Goal: Register for event/course

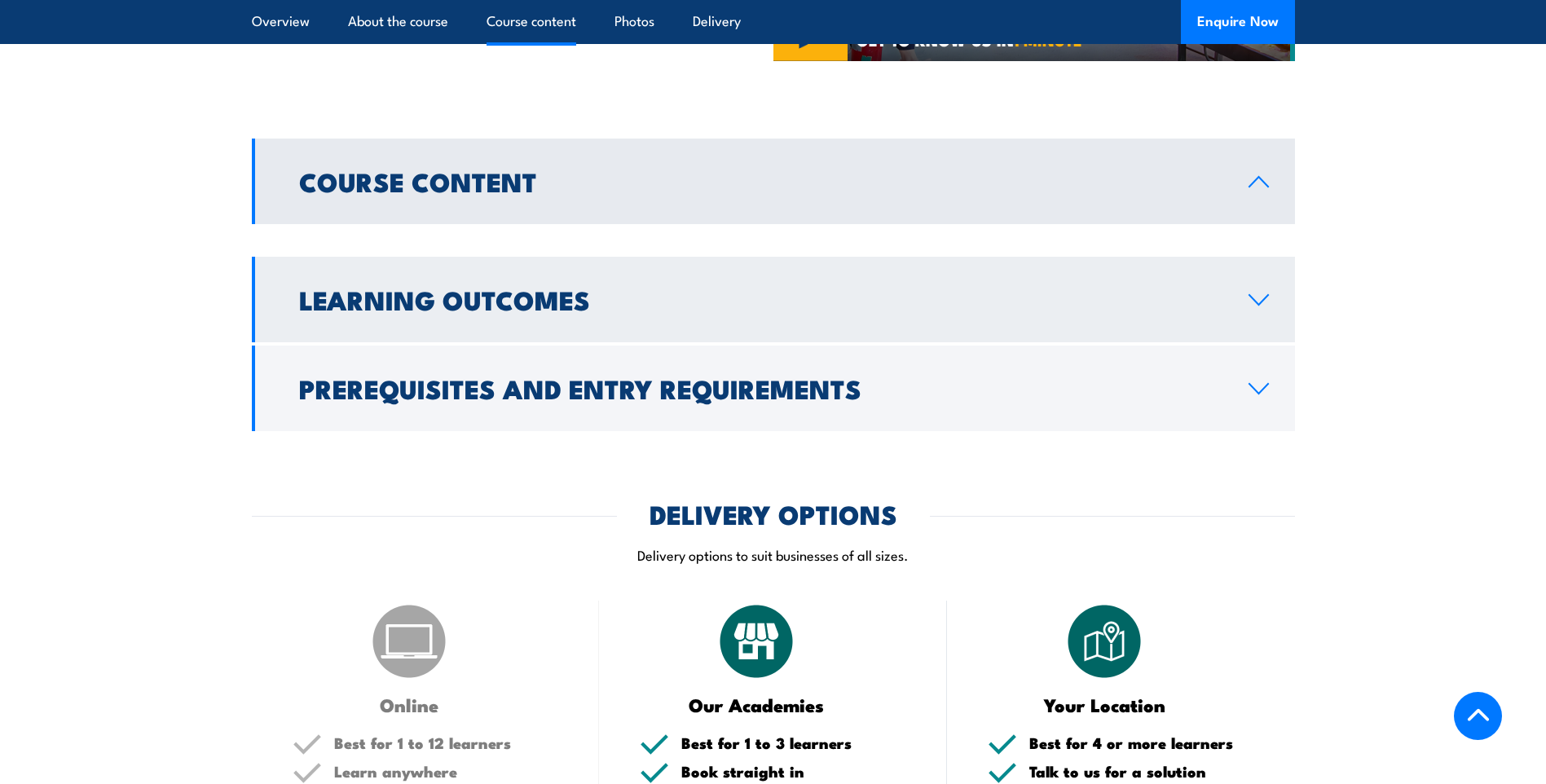
scroll to position [897, 0]
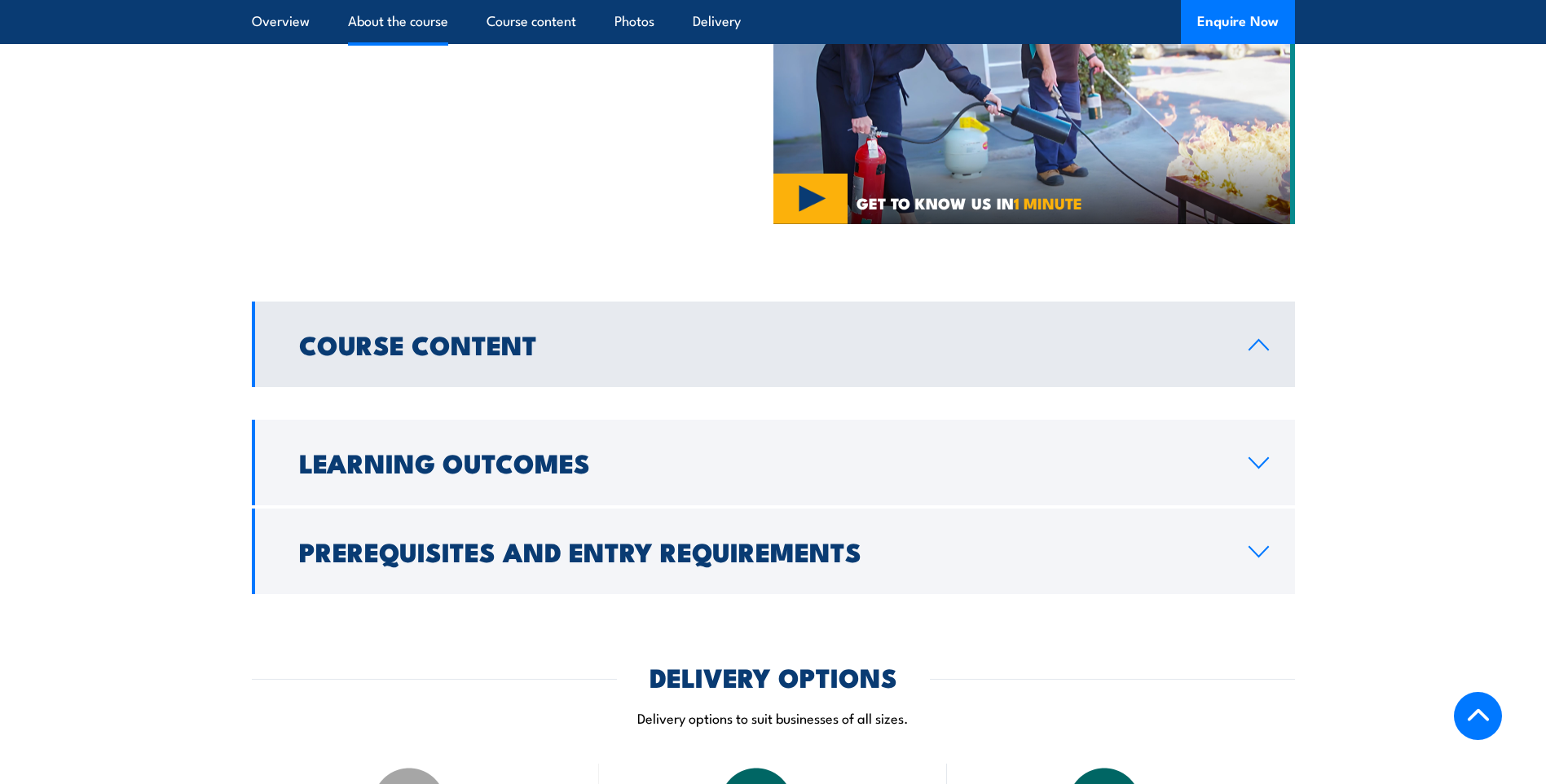
click at [1246, 357] on link "Course Content" at bounding box center [774, 344] width 1043 height 86
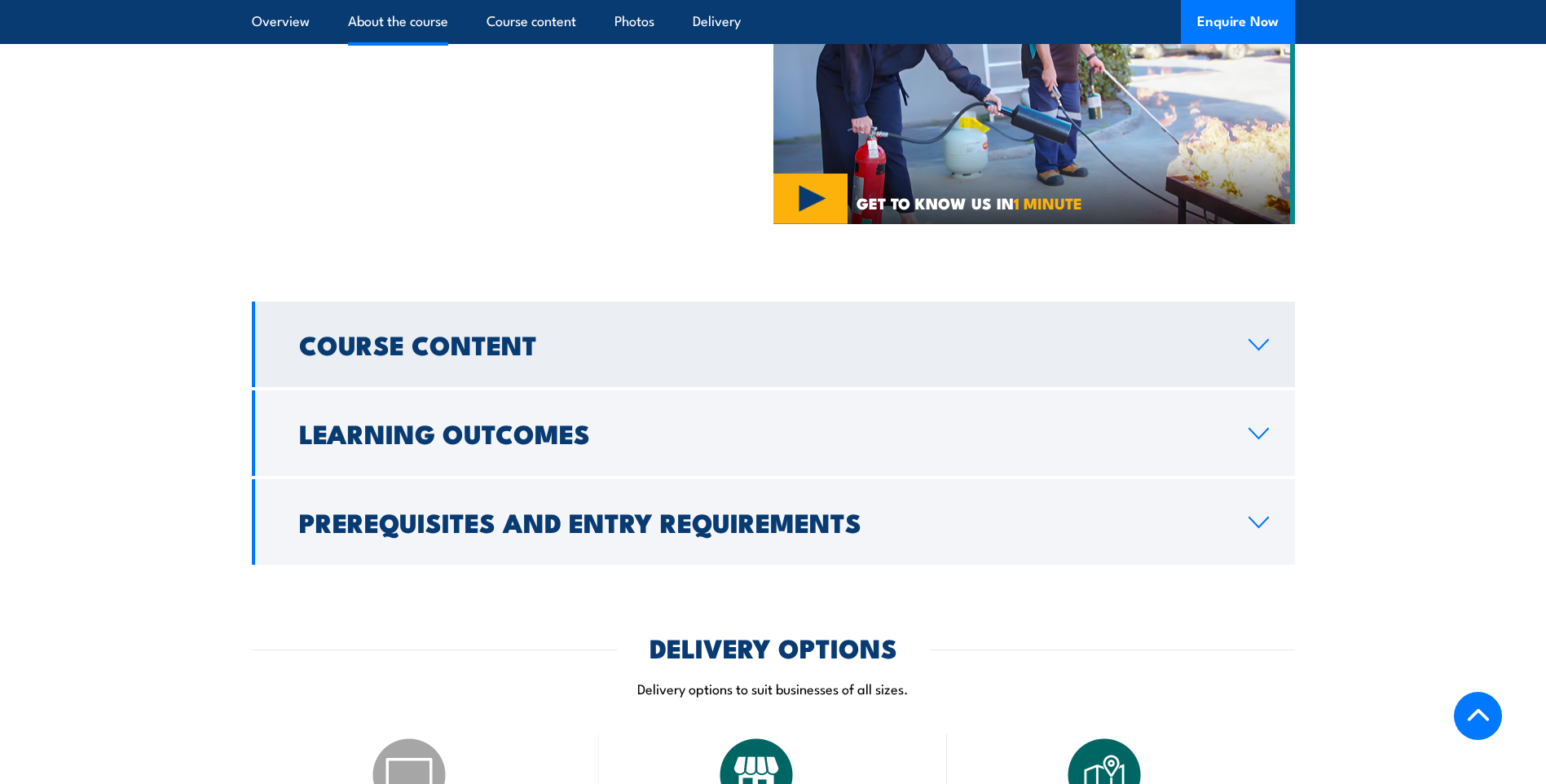
click at [1246, 357] on link "Course Content" at bounding box center [774, 344] width 1043 height 86
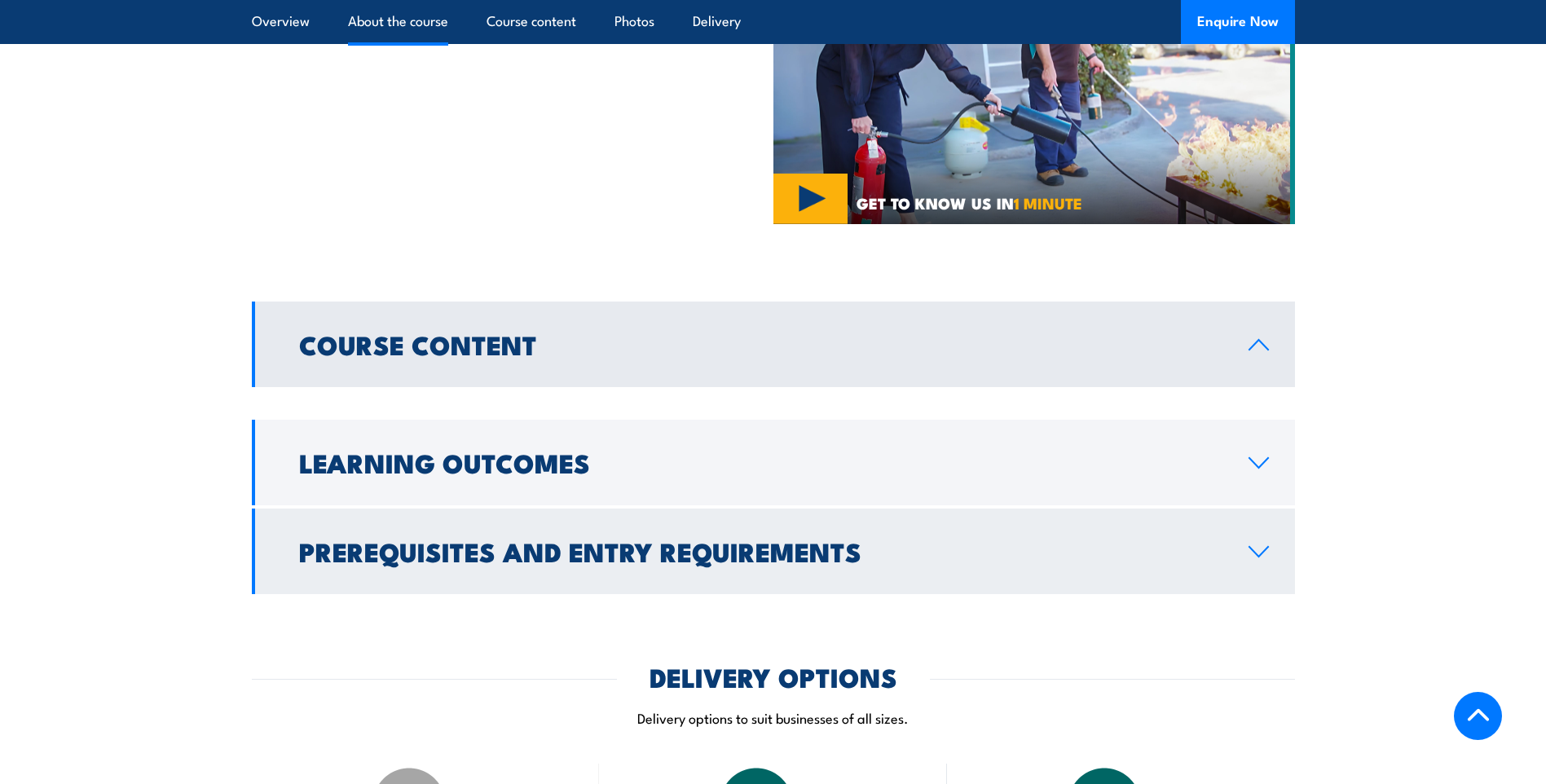
click at [1250, 562] on link "Prerequisites and Entry Requirements" at bounding box center [774, 551] width 1043 height 86
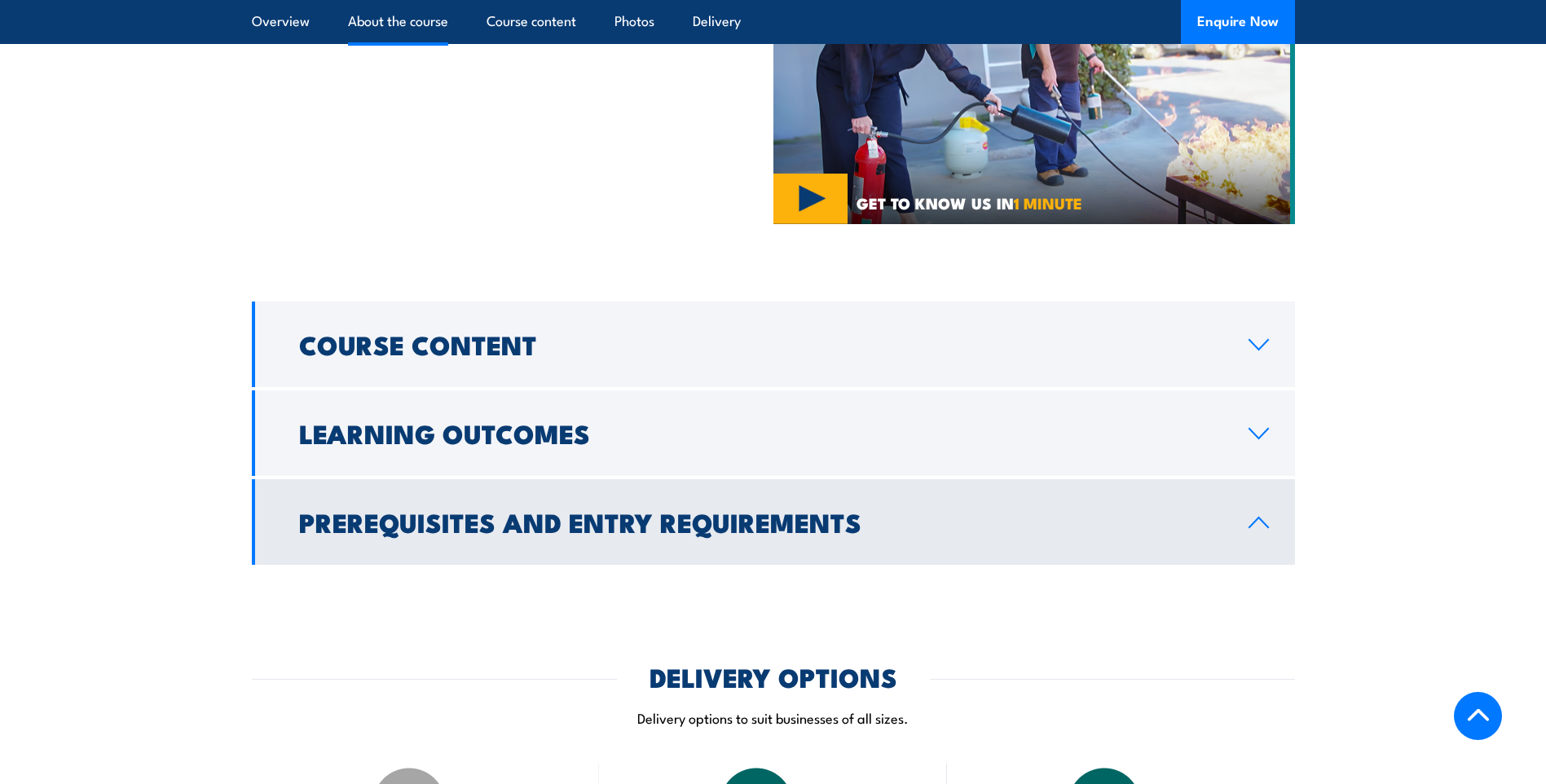
click at [1250, 543] on link "Prerequisites and Entry Requirements" at bounding box center [774, 522] width 1043 height 86
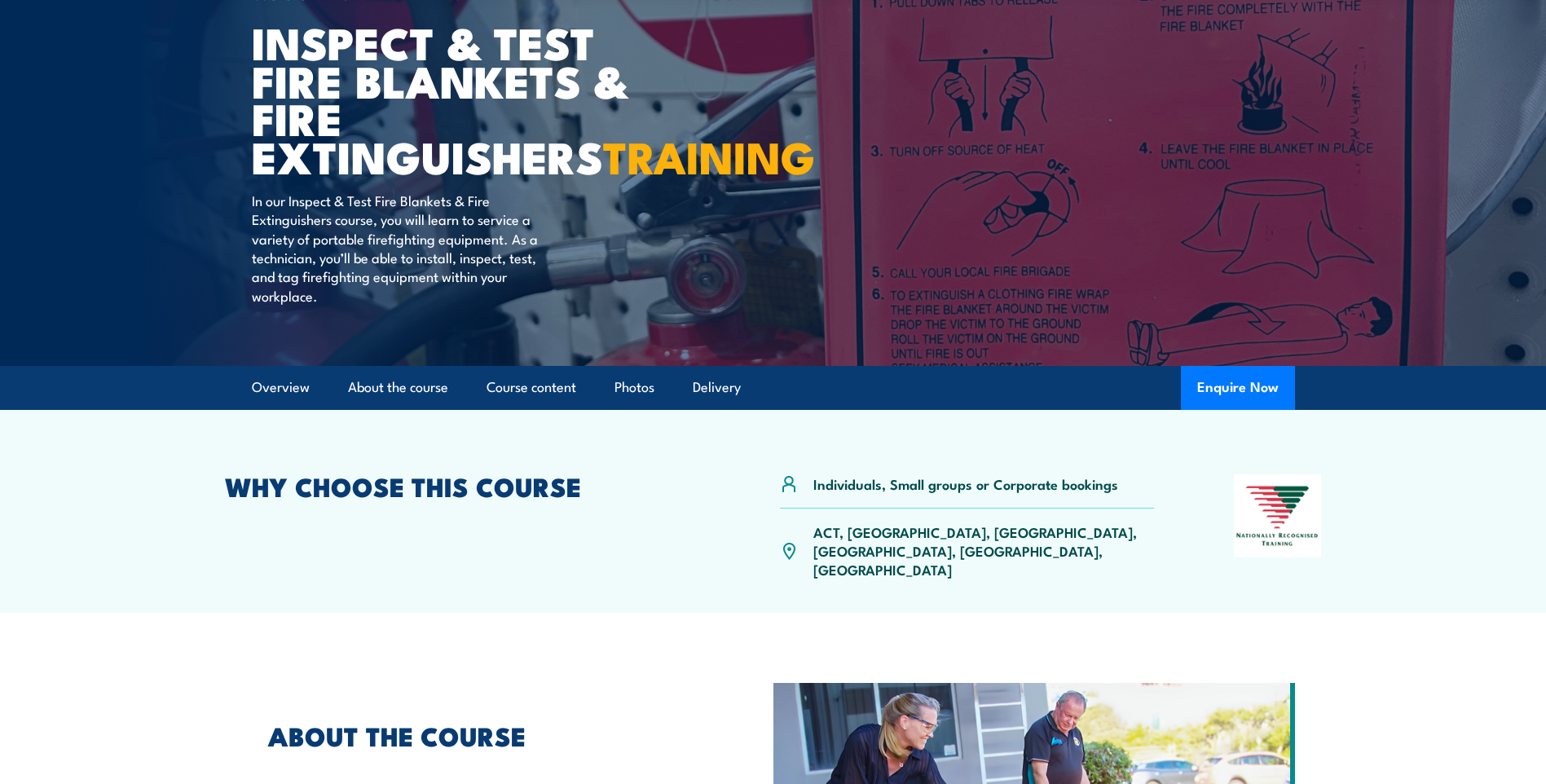
scroll to position [0, 0]
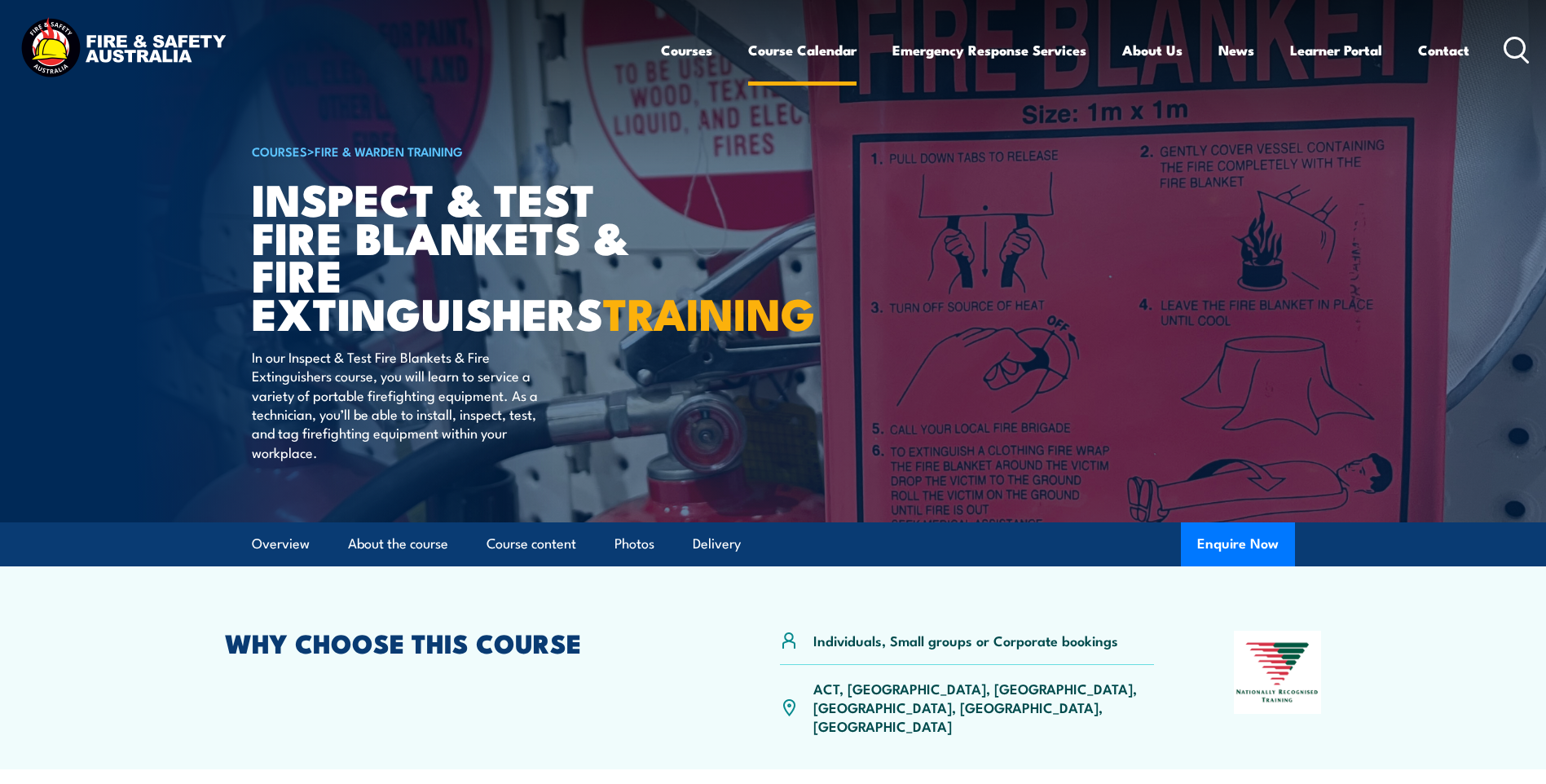
click at [801, 47] on link "Course Calendar" at bounding box center [802, 50] width 108 height 43
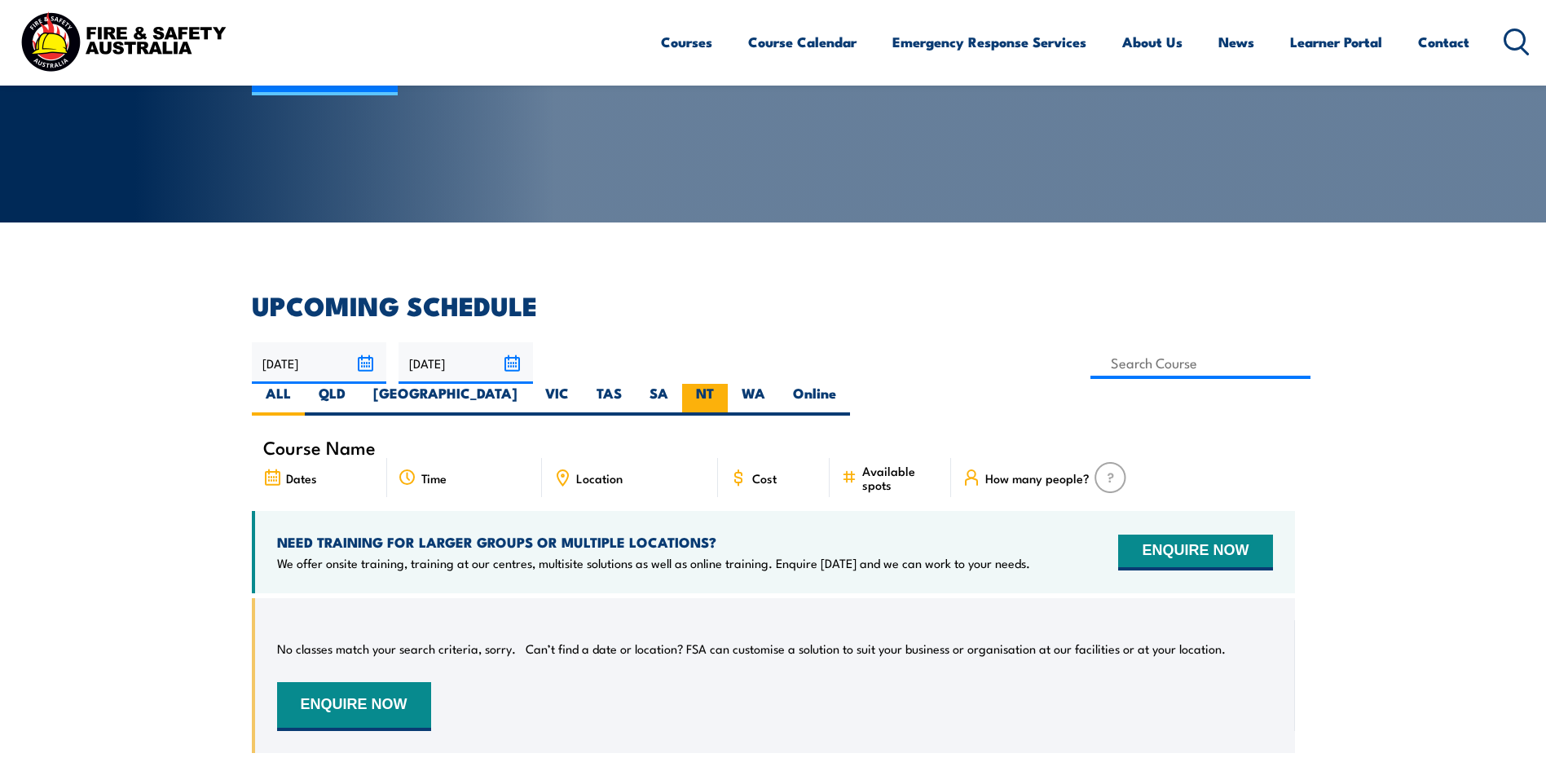
click at [728, 384] on label "NT" at bounding box center [705, 399] width 46 height 32
click at [724, 384] on input "NT" at bounding box center [719, 389] width 10 height 10
radio input "true"
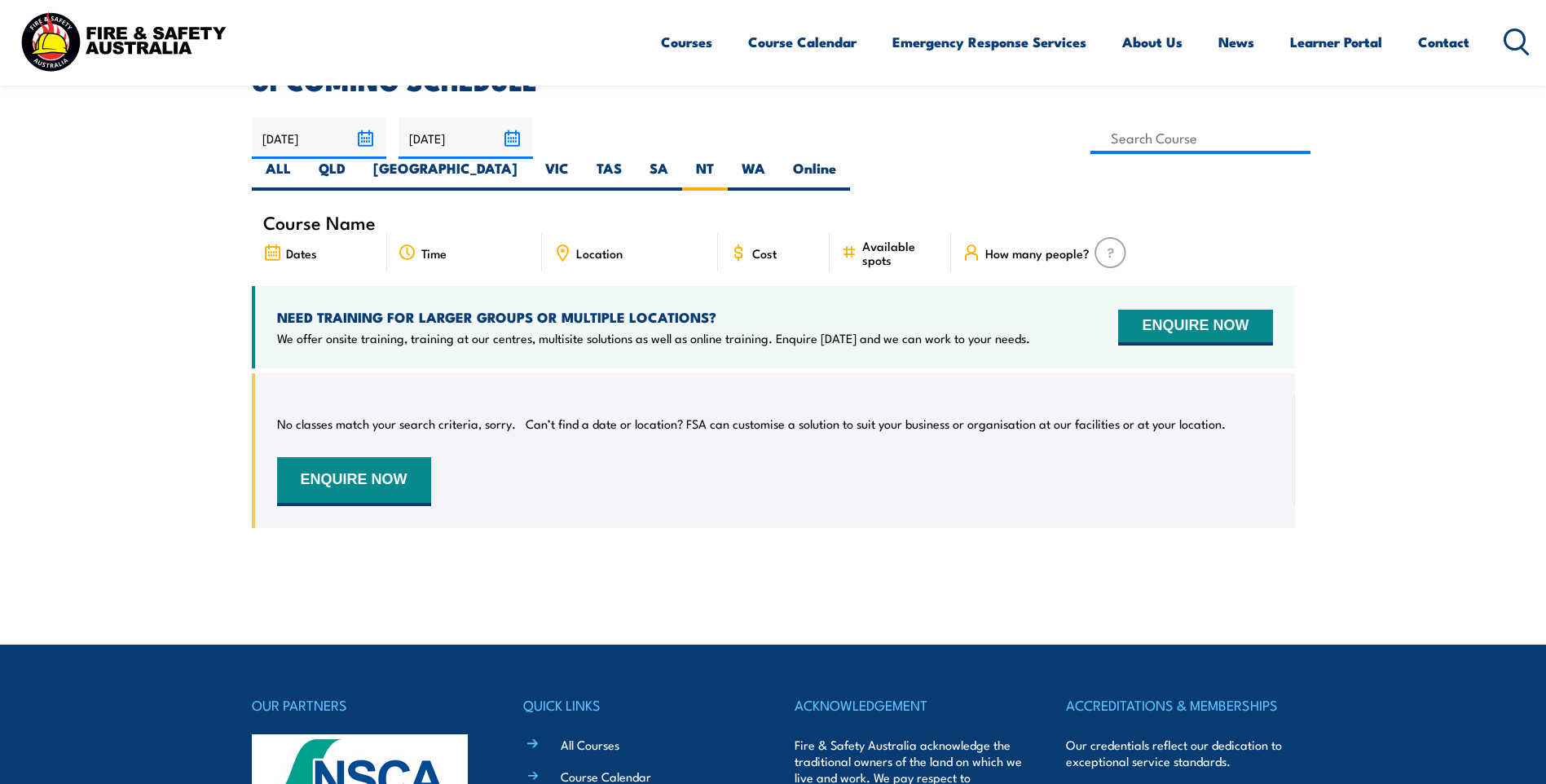
scroll to position [375, 0]
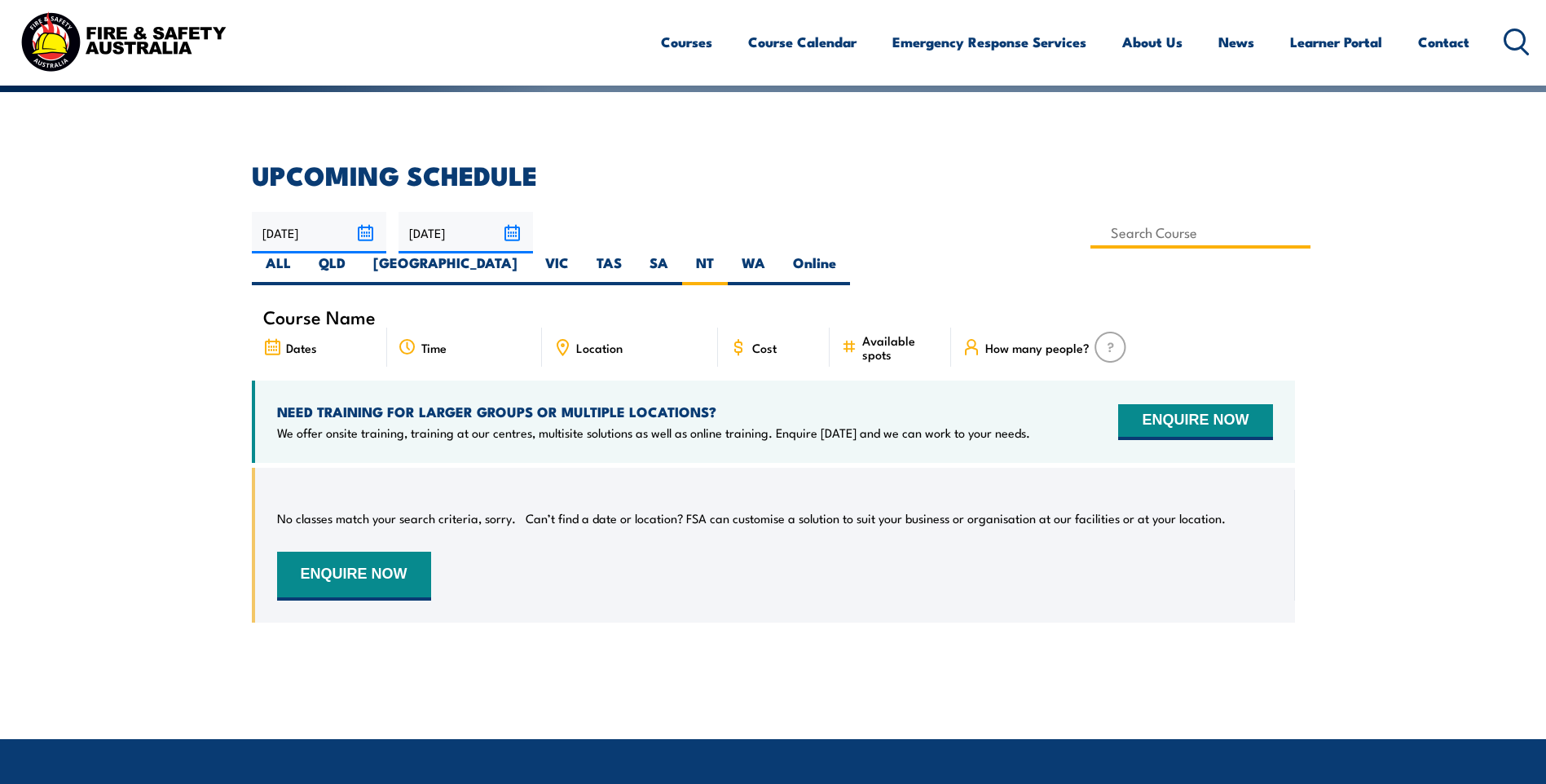
click at [1091, 233] on input at bounding box center [1201, 232] width 221 height 32
type input "Inspect & Test Fire Blankets & Fire Extinguishers Training"
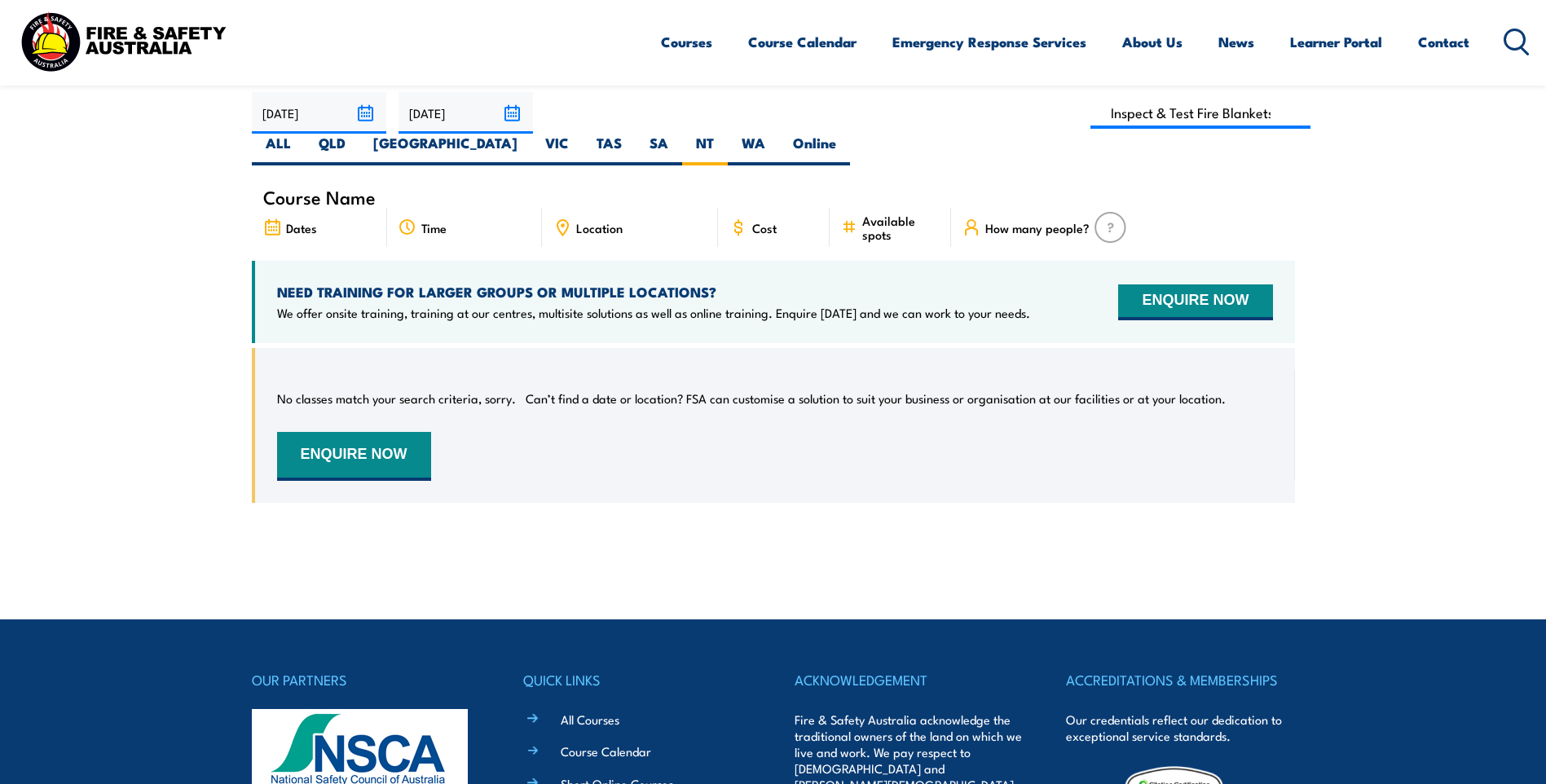
scroll to position [457, 0]
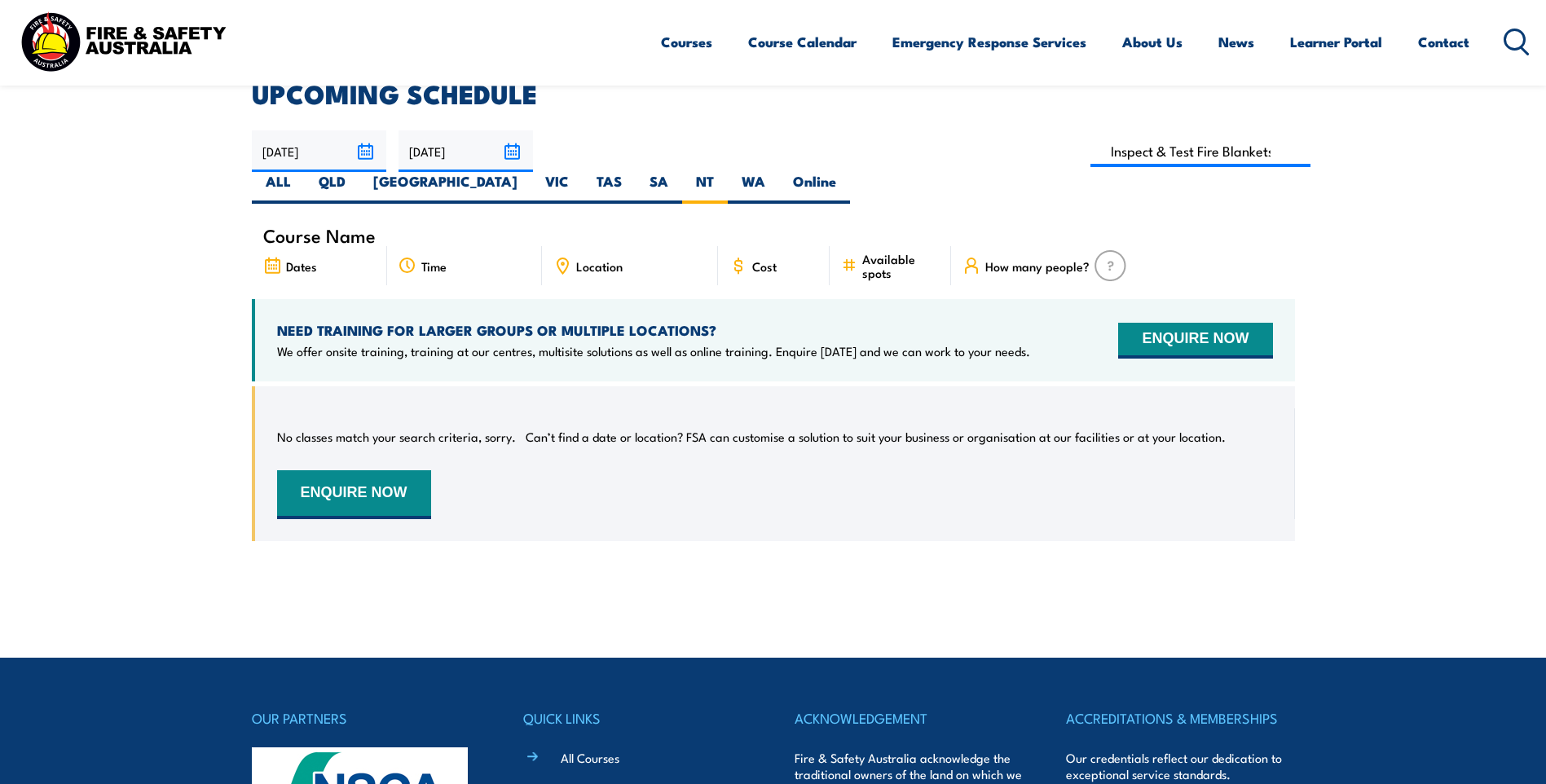
click at [509, 151] on input "[DATE]" at bounding box center [465, 152] width 134 height 42
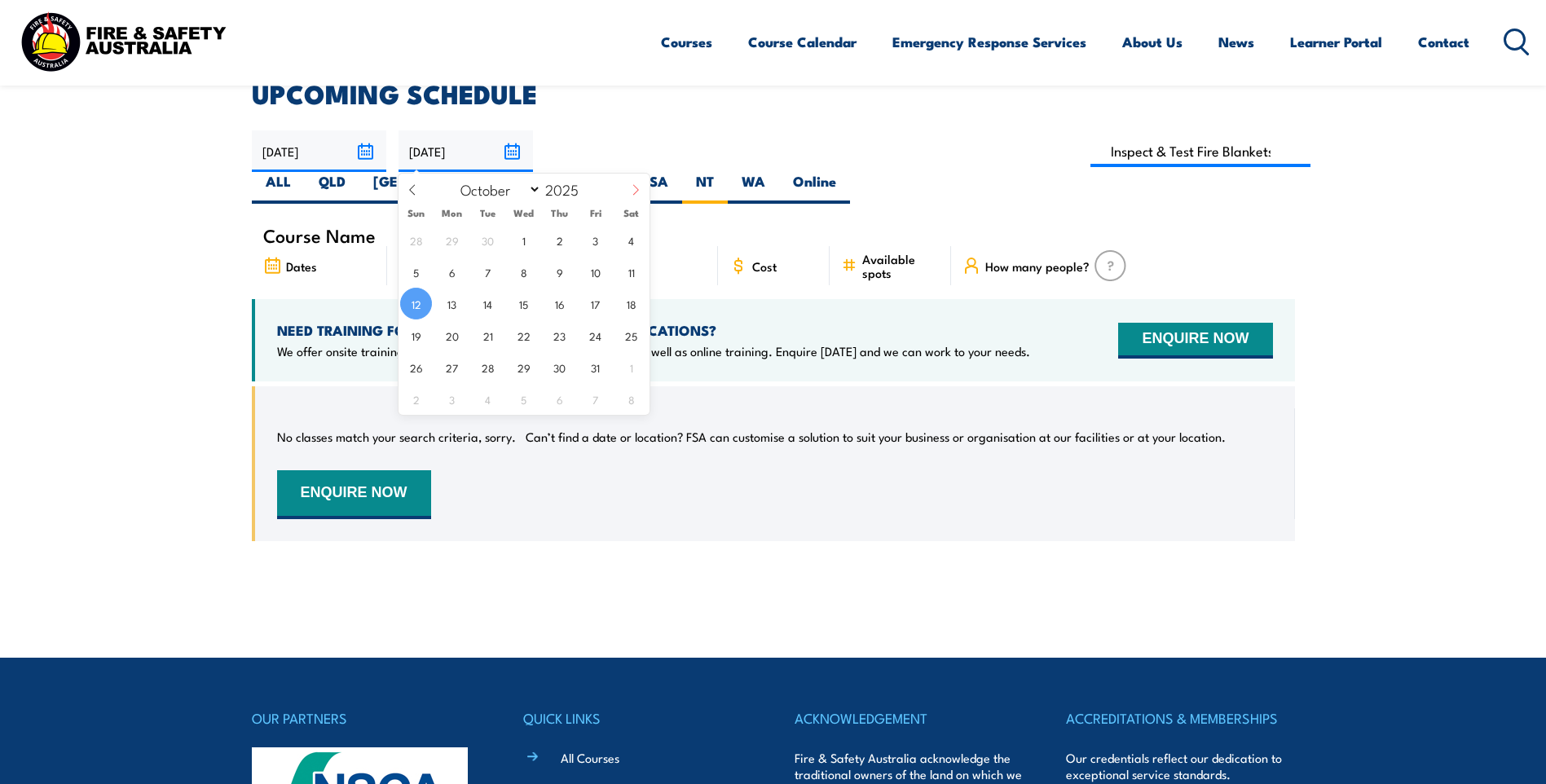
click at [631, 194] on icon at bounding box center [635, 190] width 11 height 11
select select "10"
click at [586, 193] on span at bounding box center [589, 193] width 11 height 10
click at [586, 184] on span at bounding box center [589, 184] width 11 height 10
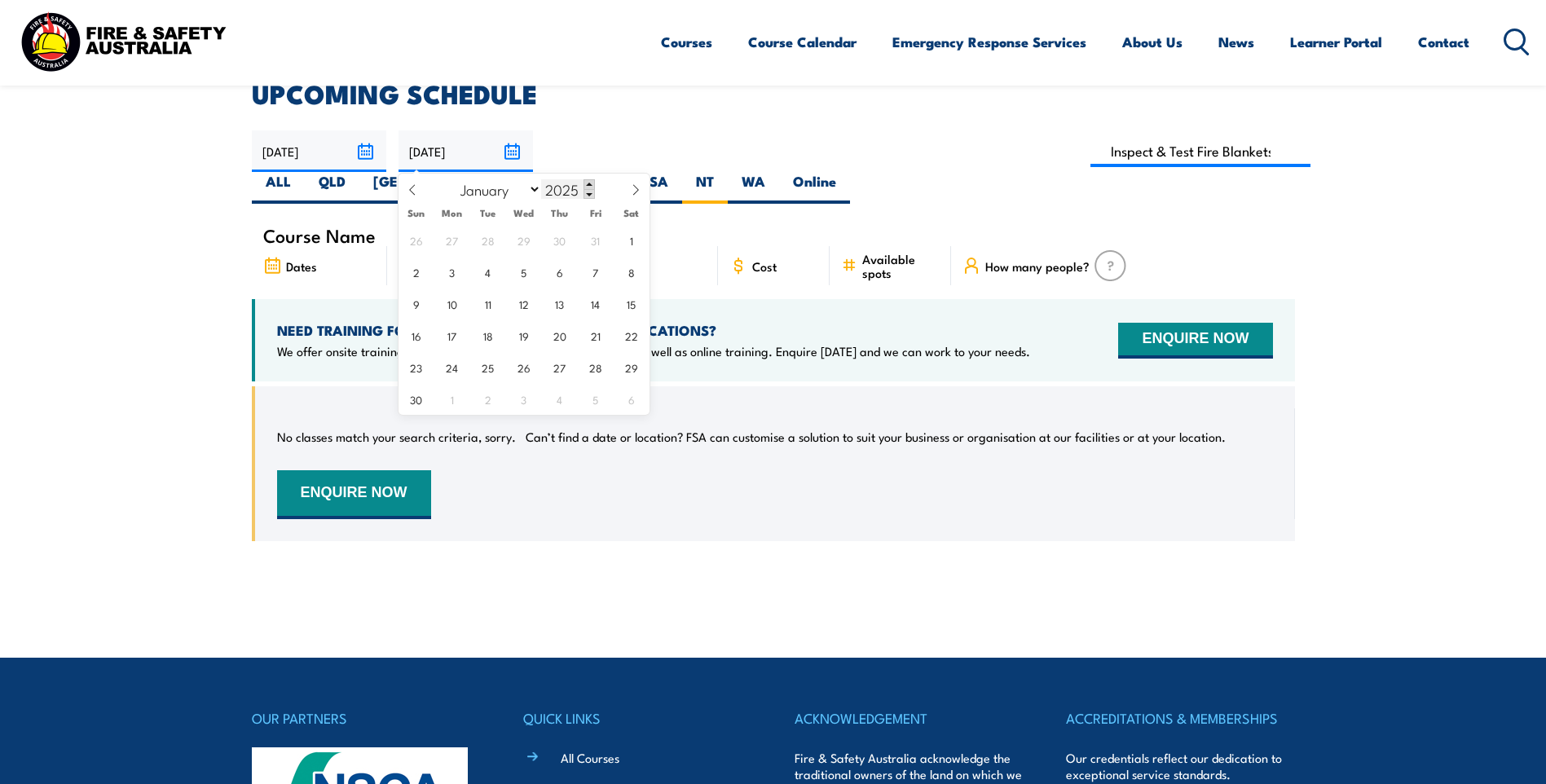
type input "2026"
click at [493, 143] on input "12/10/2025" at bounding box center [465, 152] width 134 height 42
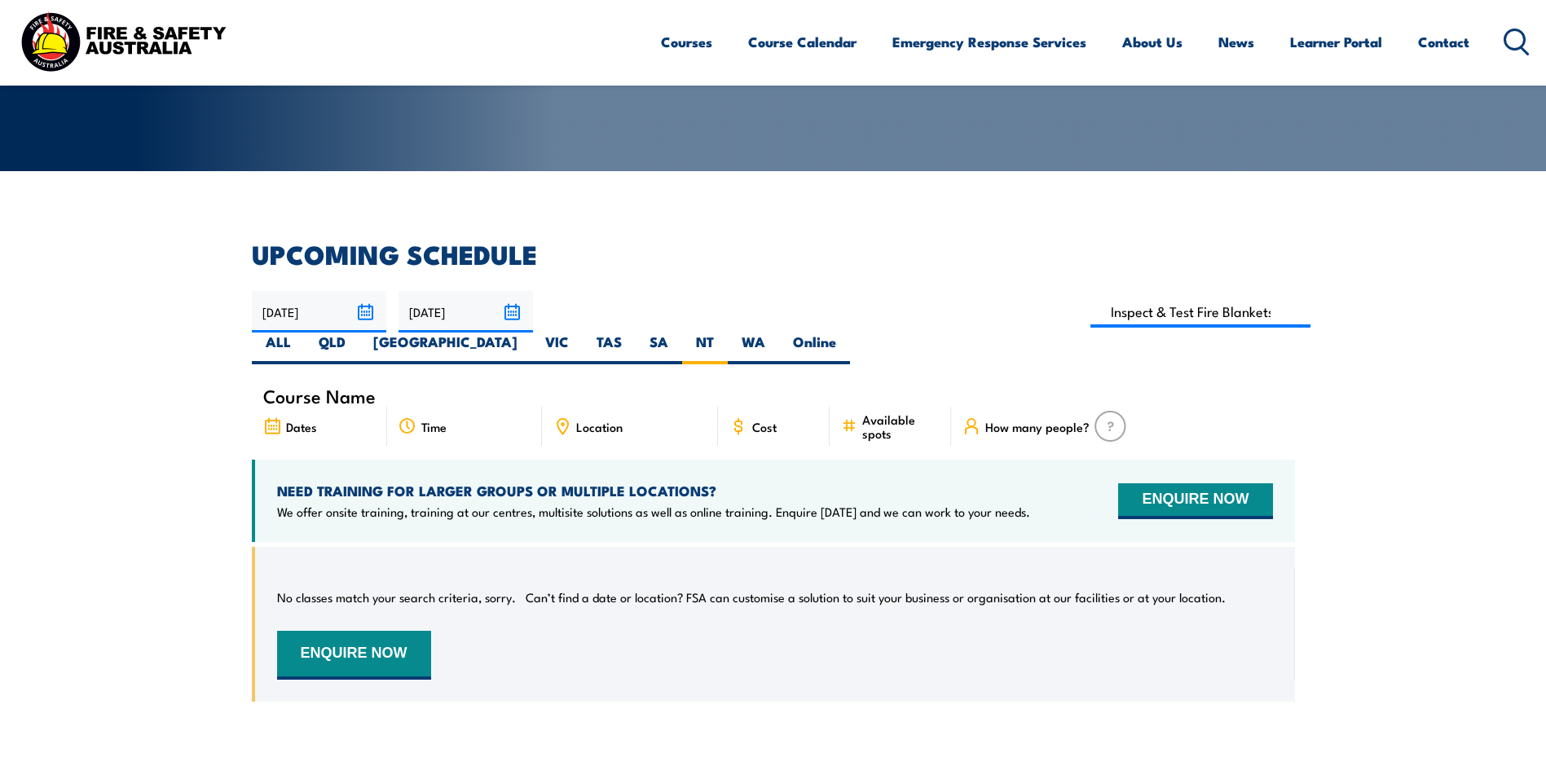
scroll to position [294, 0]
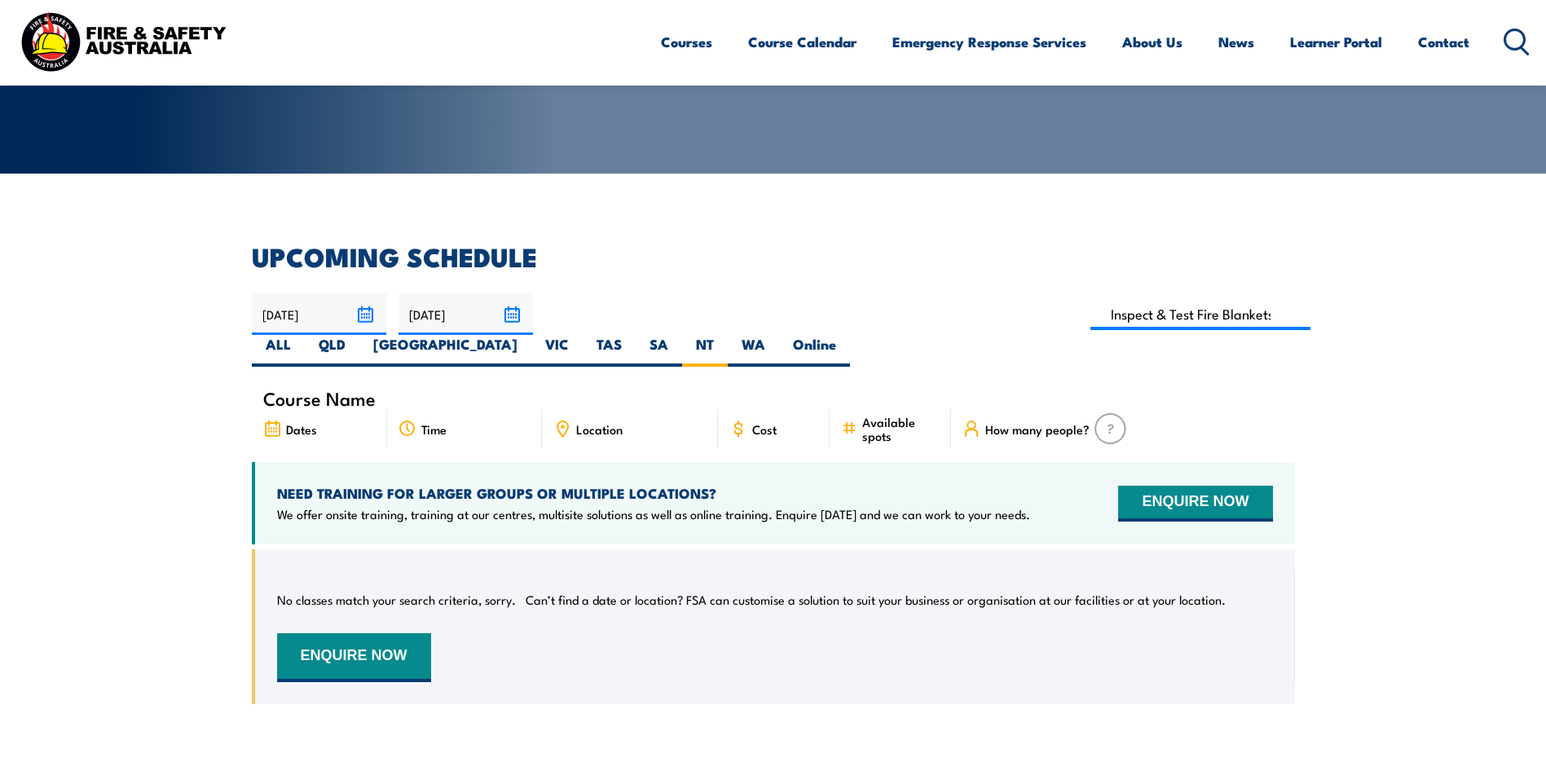
click at [627, 235] on div "COURSE CALENDAR Our list of available course dates and times, nationwide. Get N…" at bounding box center [773, 217] width 1546 height 1022
click at [1091, 324] on input at bounding box center [1201, 314] width 221 height 32
type input "Inspect & Test Fire Blankets & Fire Extinguishers Training"
click at [1466, 386] on section "UPCOMING SCHEDULE 13/08/2025 12/10/2025" at bounding box center [773, 486] width 1546 height 484
click at [524, 319] on input "12/10/2025" at bounding box center [465, 314] width 134 height 42
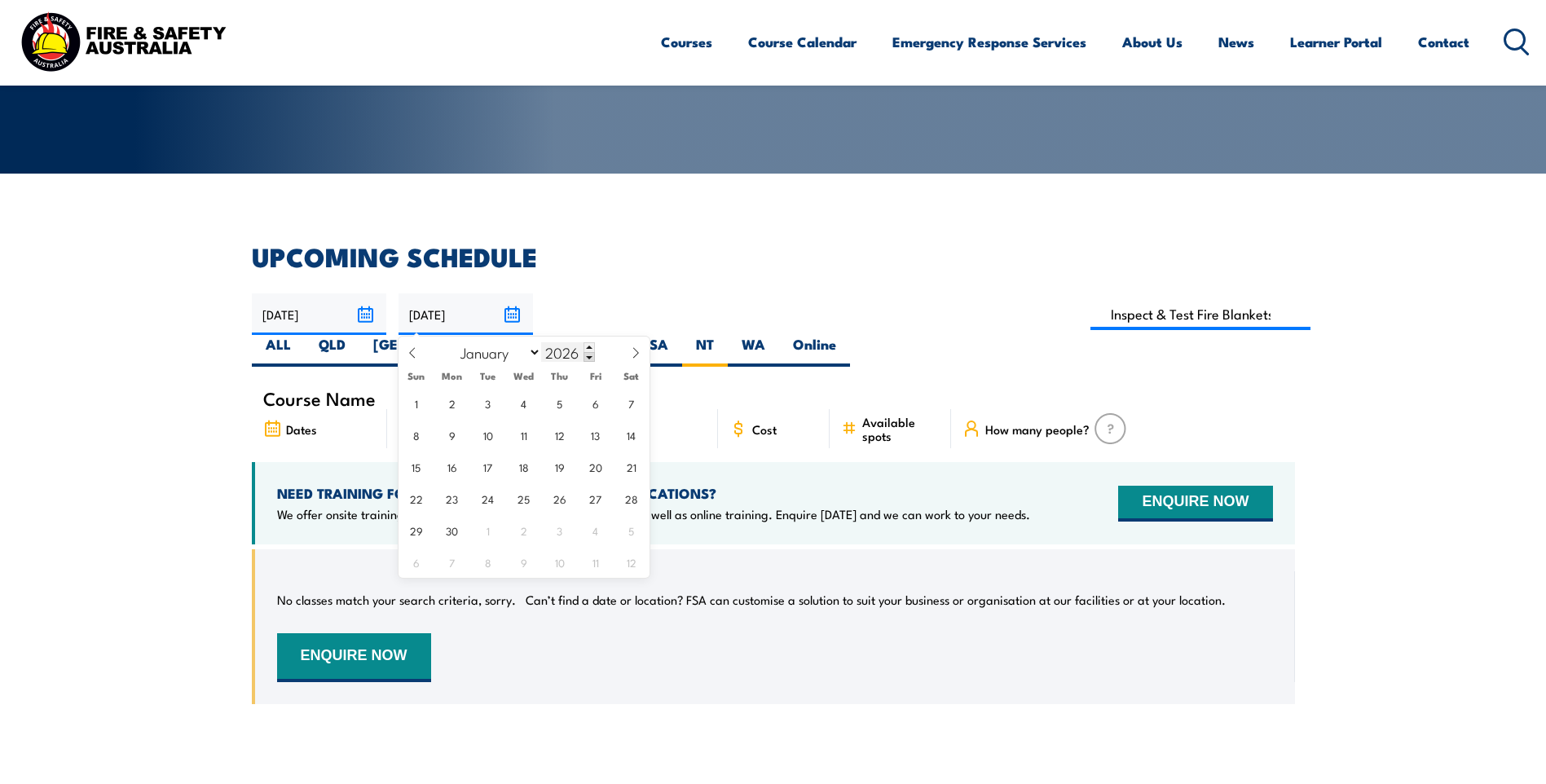
click at [576, 355] on input "2026" at bounding box center [568, 352] width 54 height 20
click at [696, 490] on html "Courses Course Calendar Emergency Response Services Services Overview Emergency…" at bounding box center [773, 98] width 1546 height 784
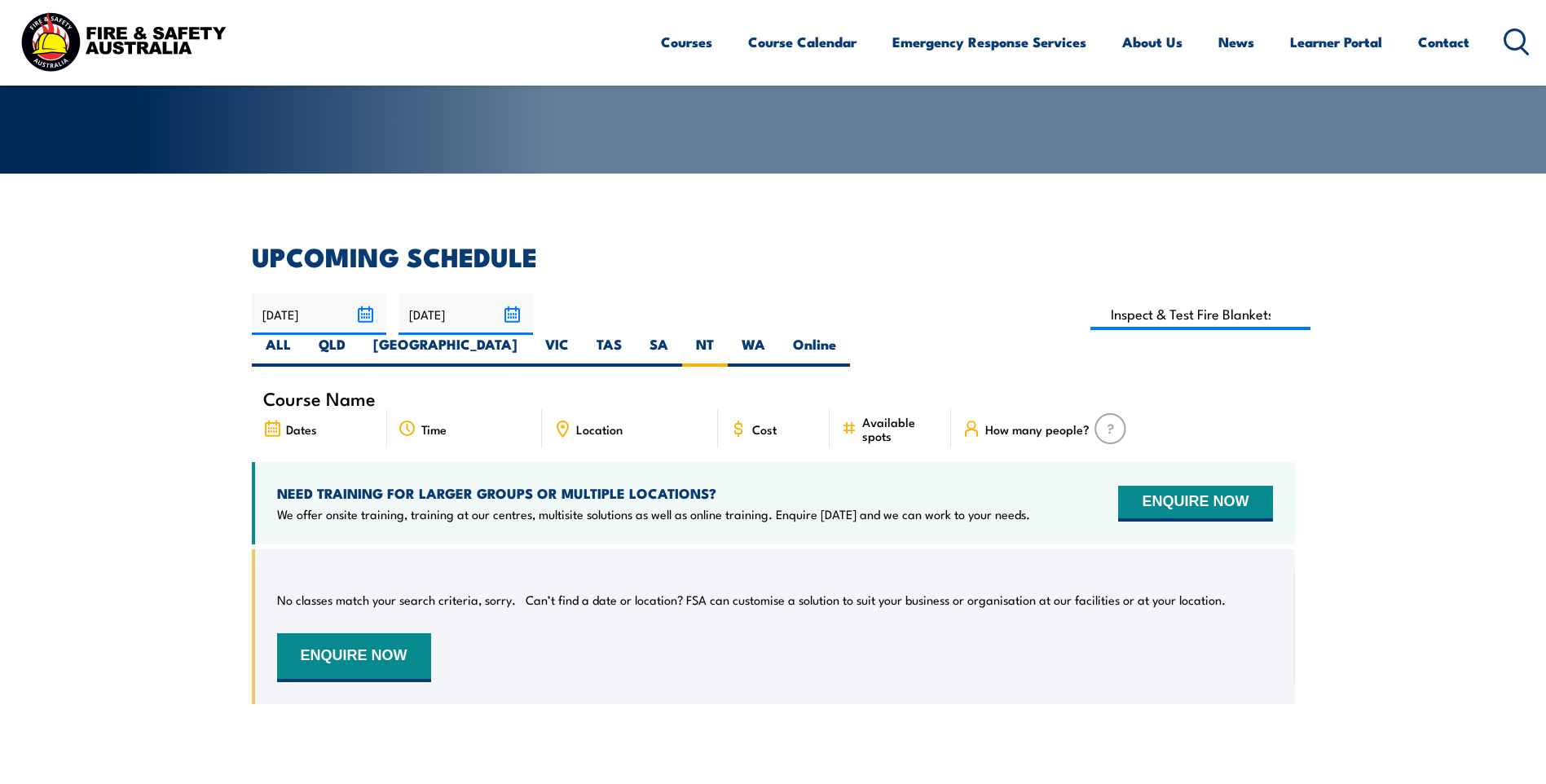
click at [511, 314] on input "12/10/2025" at bounding box center [465, 314] width 134 height 42
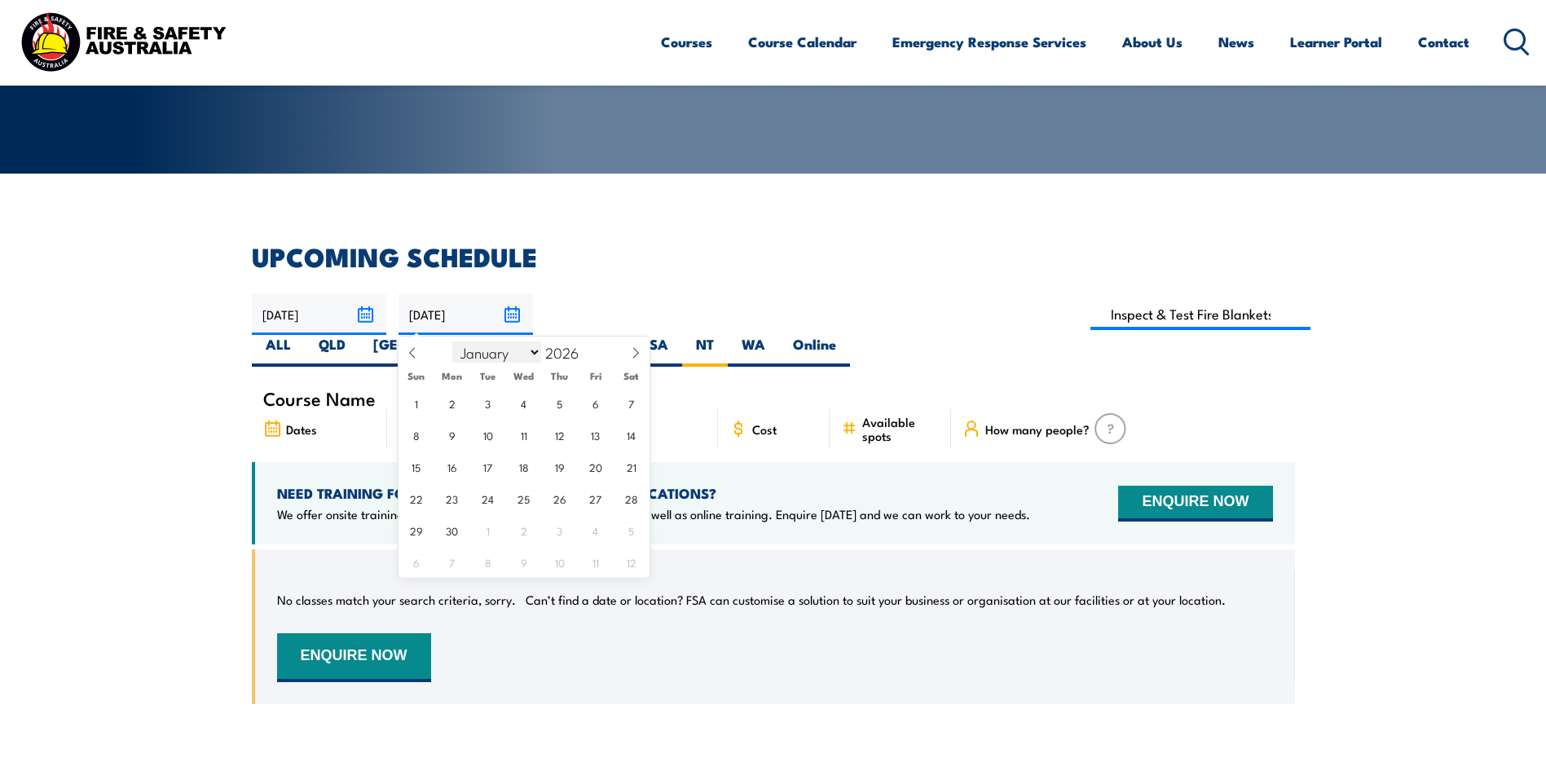
click at [530, 353] on select "January February March April May June July August September October November De…" at bounding box center [497, 352] width 89 height 21
click at [453, 341] on select "January February March April May June July August September October November De…" at bounding box center [497, 352] width 89 height 21
click at [536, 351] on select "January February March April May June July August September October November De…" at bounding box center [497, 352] width 89 height 21
select select "1"
click at [453, 341] on select "January February March April May June July August September October November De…" at bounding box center [497, 352] width 89 height 21
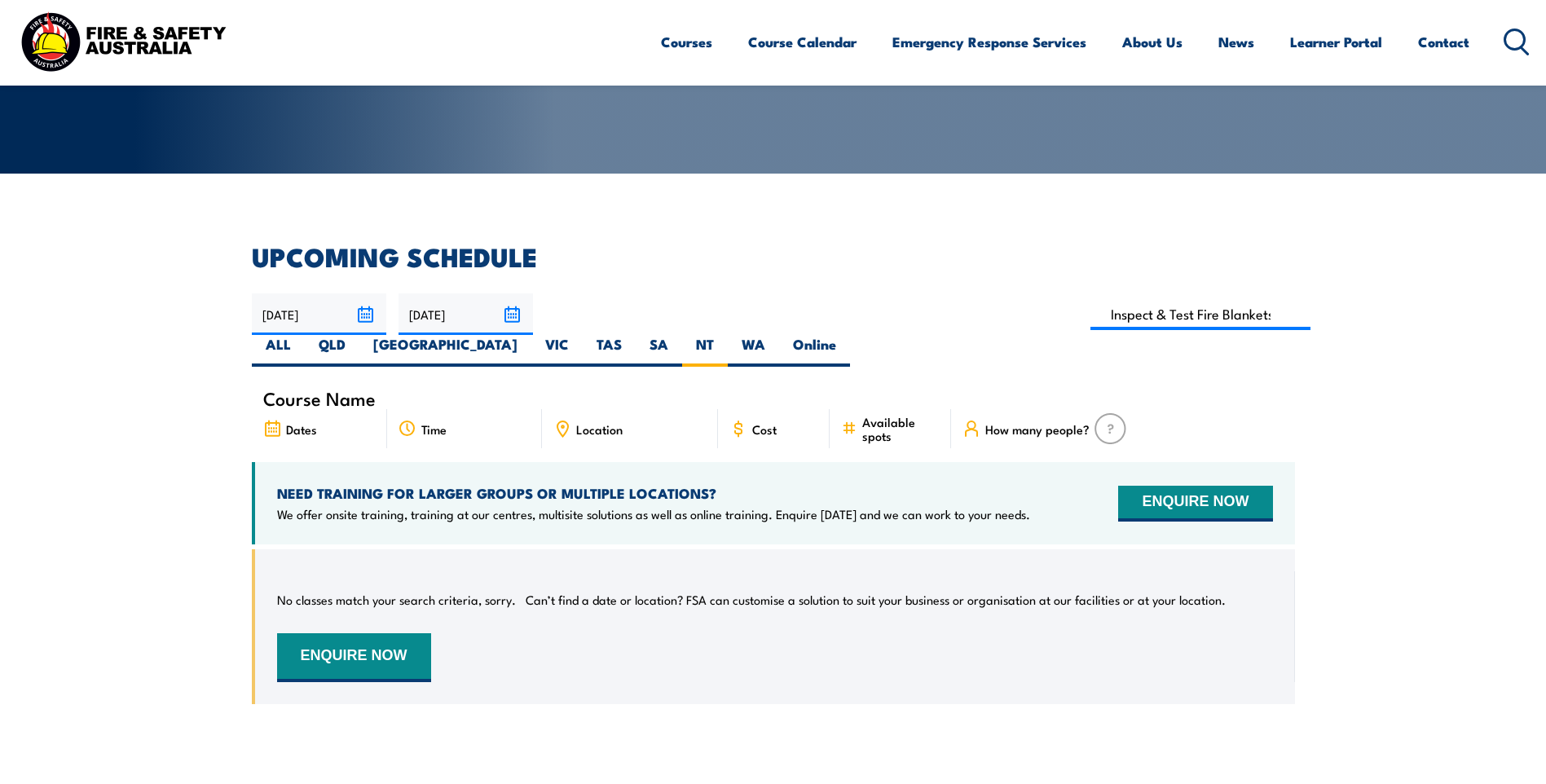
click at [572, 262] on h2 "UPCOMING SCHEDULE" at bounding box center [774, 256] width 1043 height 23
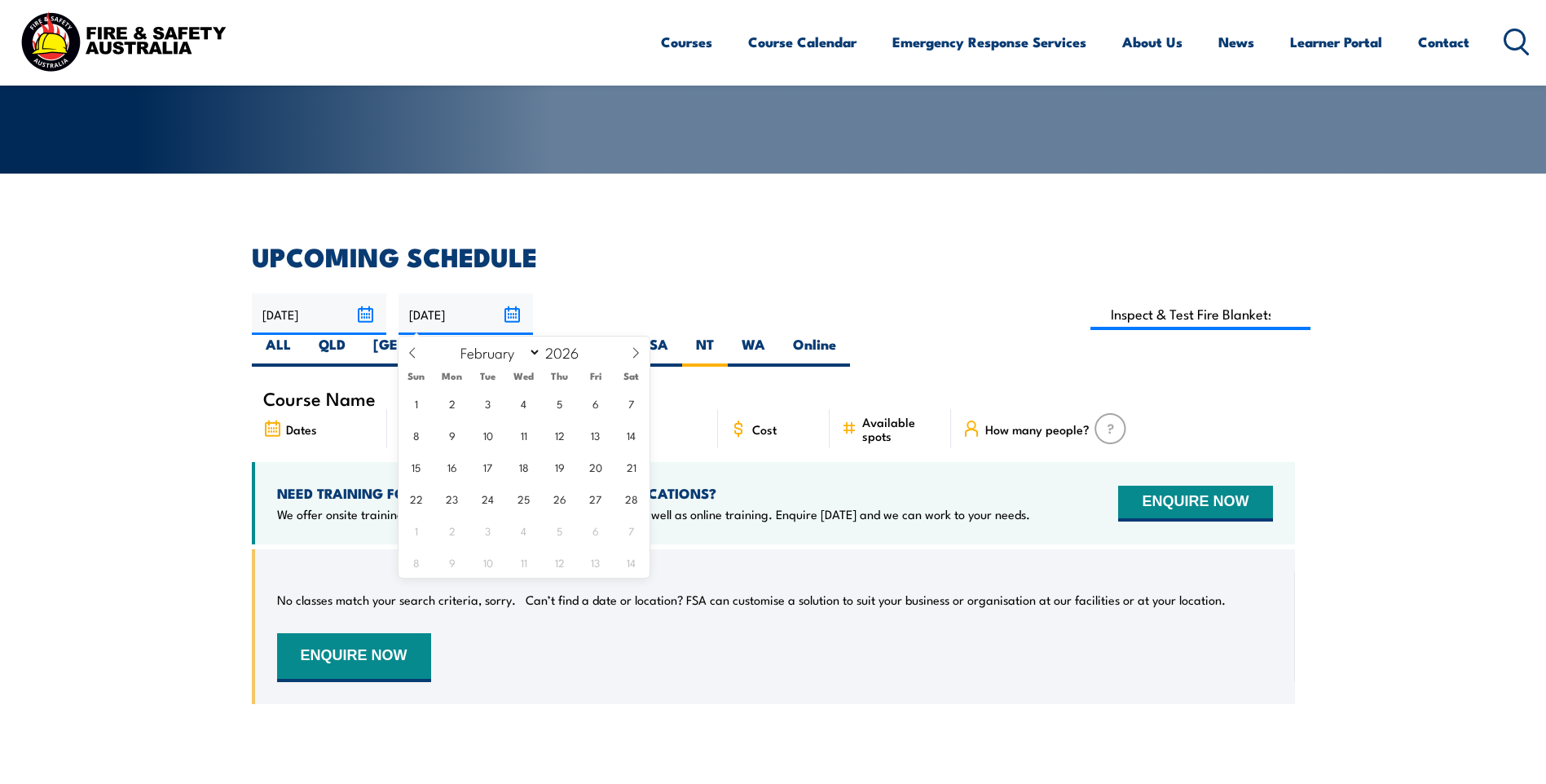
click at [469, 309] on input "12/10/2025" at bounding box center [465, 314] width 134 height 42
click at [561, 348] on input "2026" at bounding box center [568, 352] width 54 height 20
click at [592, 433] on span "13" at bounding box center [595, 434] width 32 height 32
type input "13/02/2026"
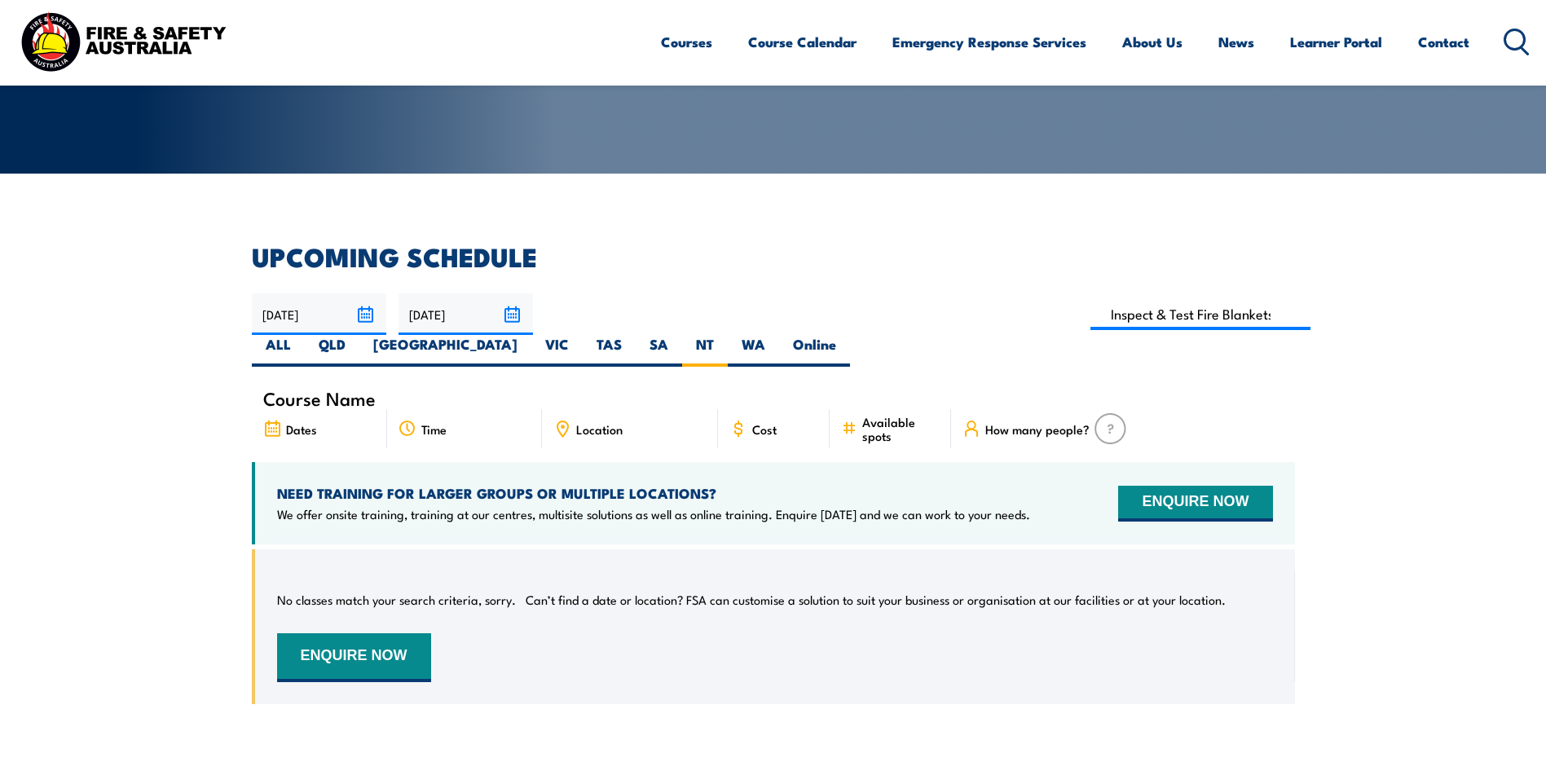
click at [338, 409] on div "Dates" at bounding box center [320, 428] width 135 height 39
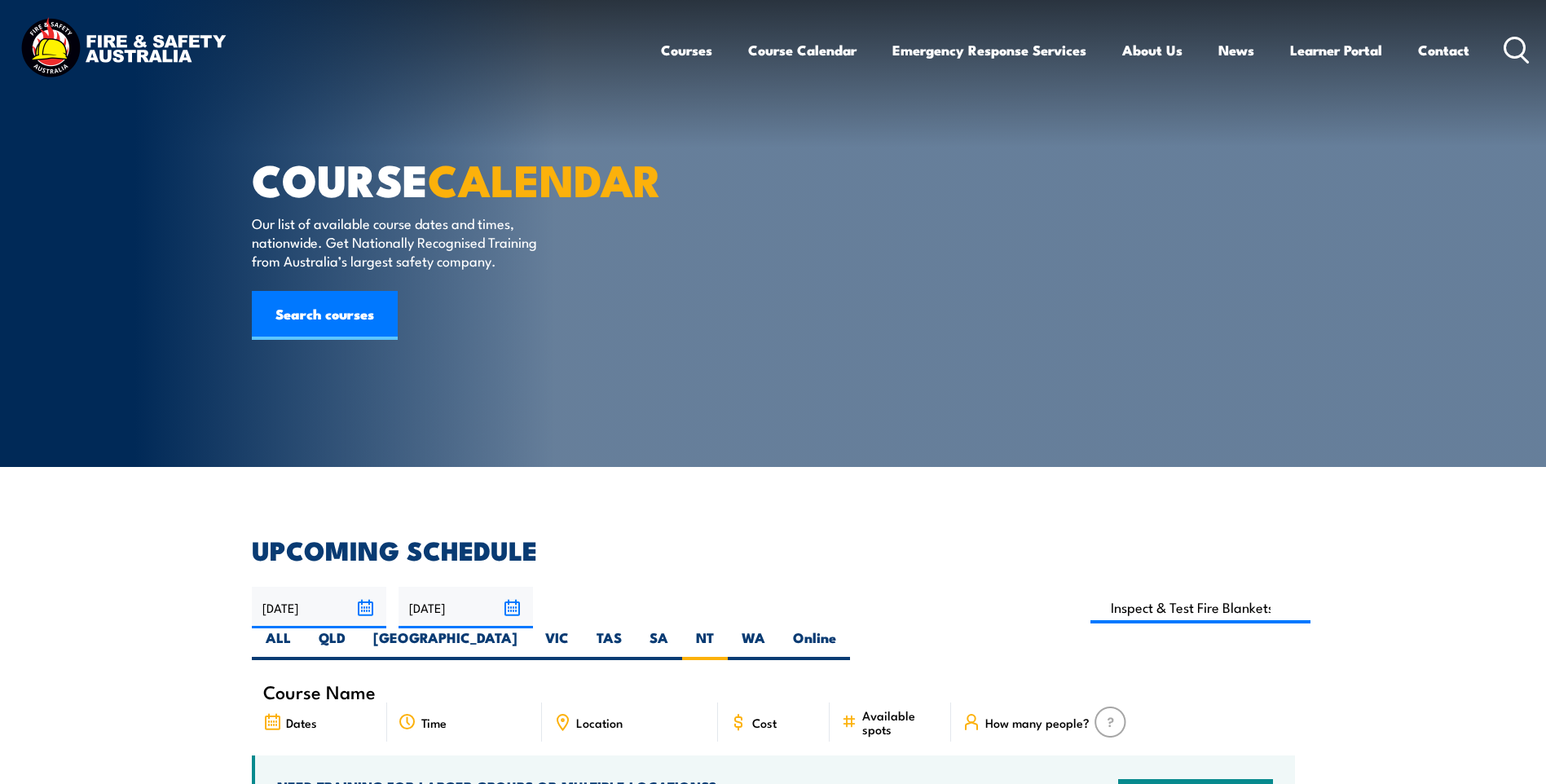
click at [1536, 240] on section "COURSE CALENDAR Our list of available course dates and times, nationwide. Get N…" at bounding box center [773, 233] width 1546 height 467
click at [331, 340] on link "Search courses" at bounding box center [325, 315] width 146 height 49
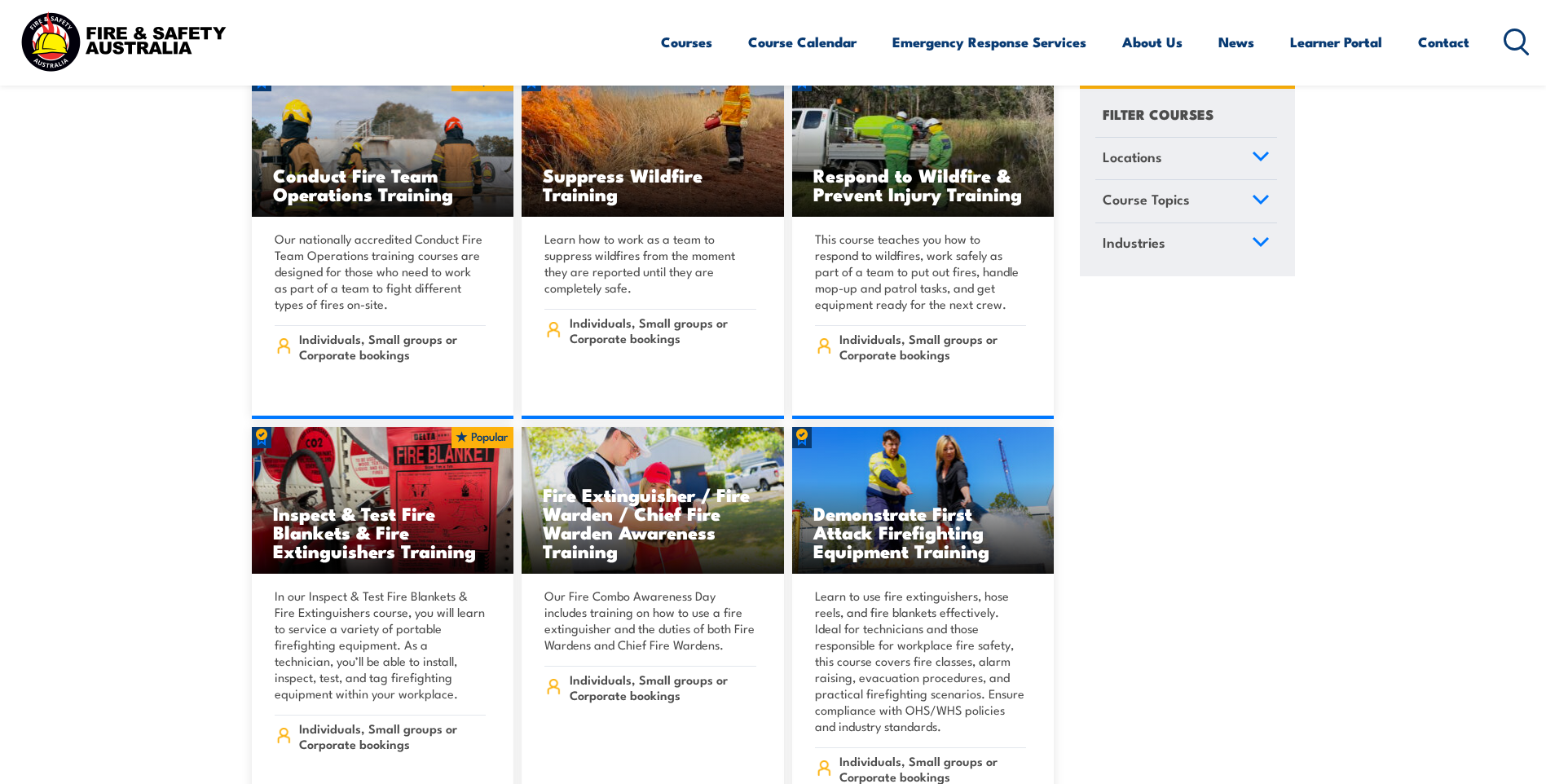
scroll to position [17276, 0]
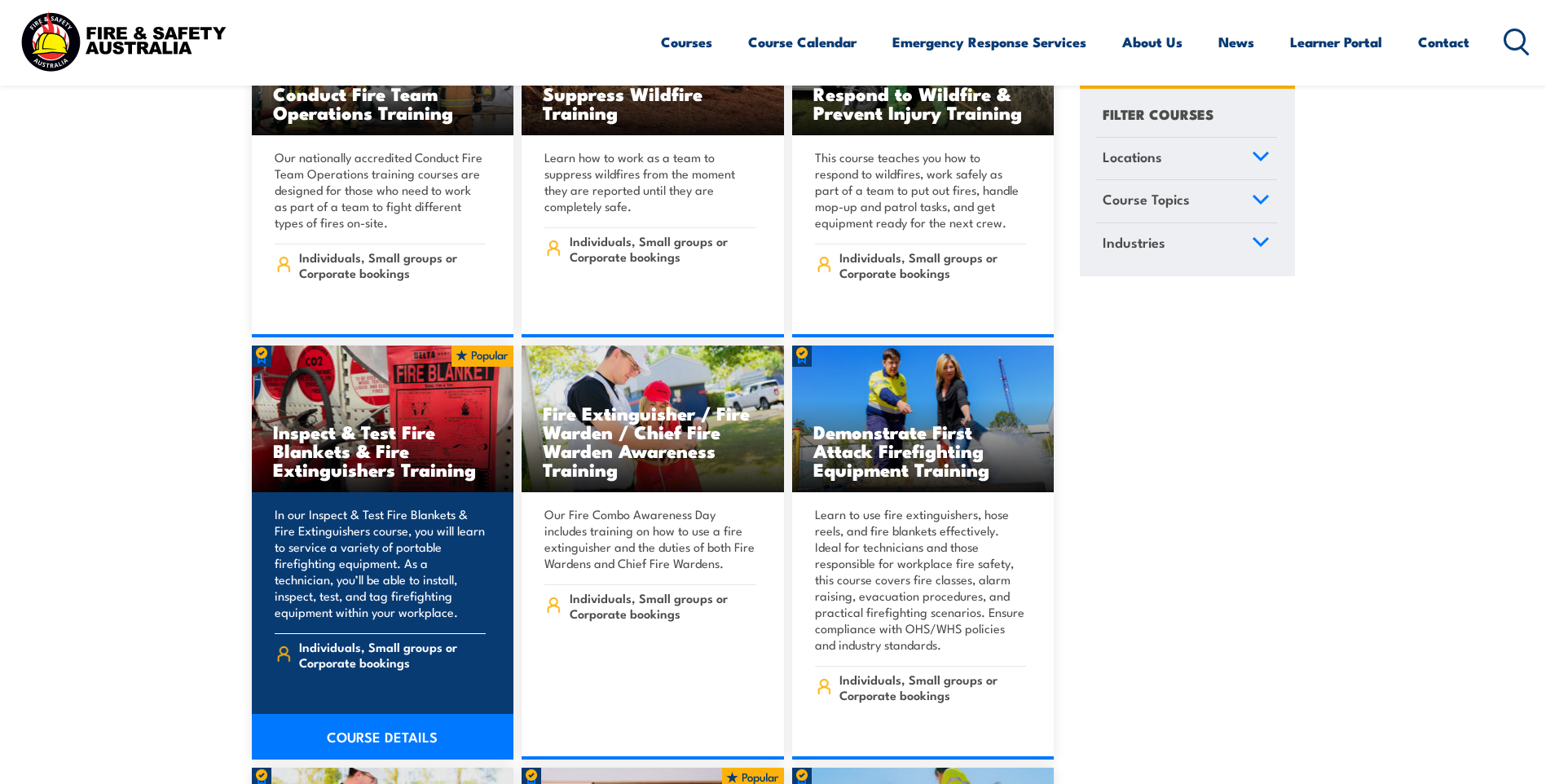
click at [362, 714] on link "COURSE DETAILS" at bounding box center [383, 736] width 263 height 46
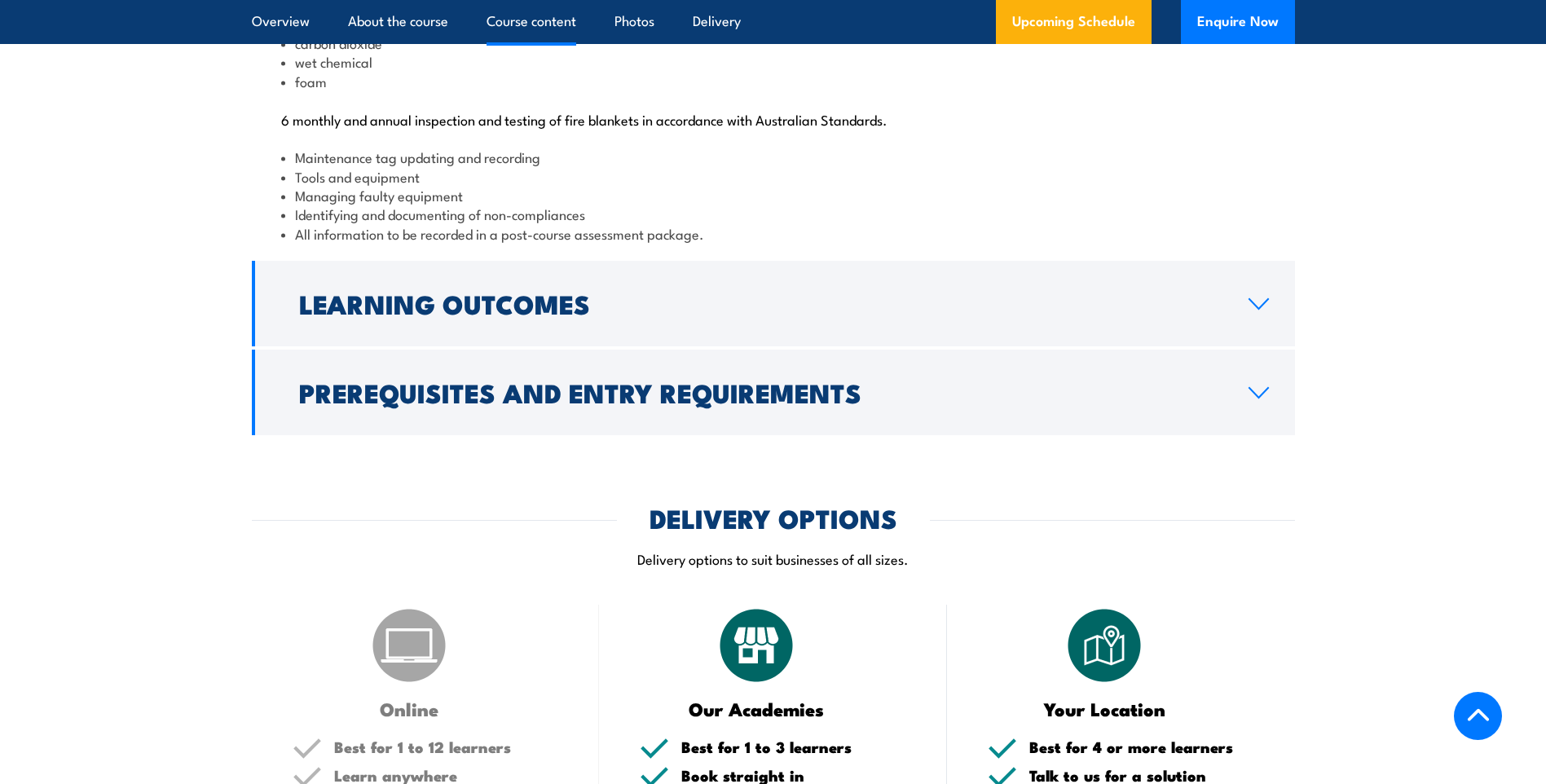
scroll to position [1956, 0]
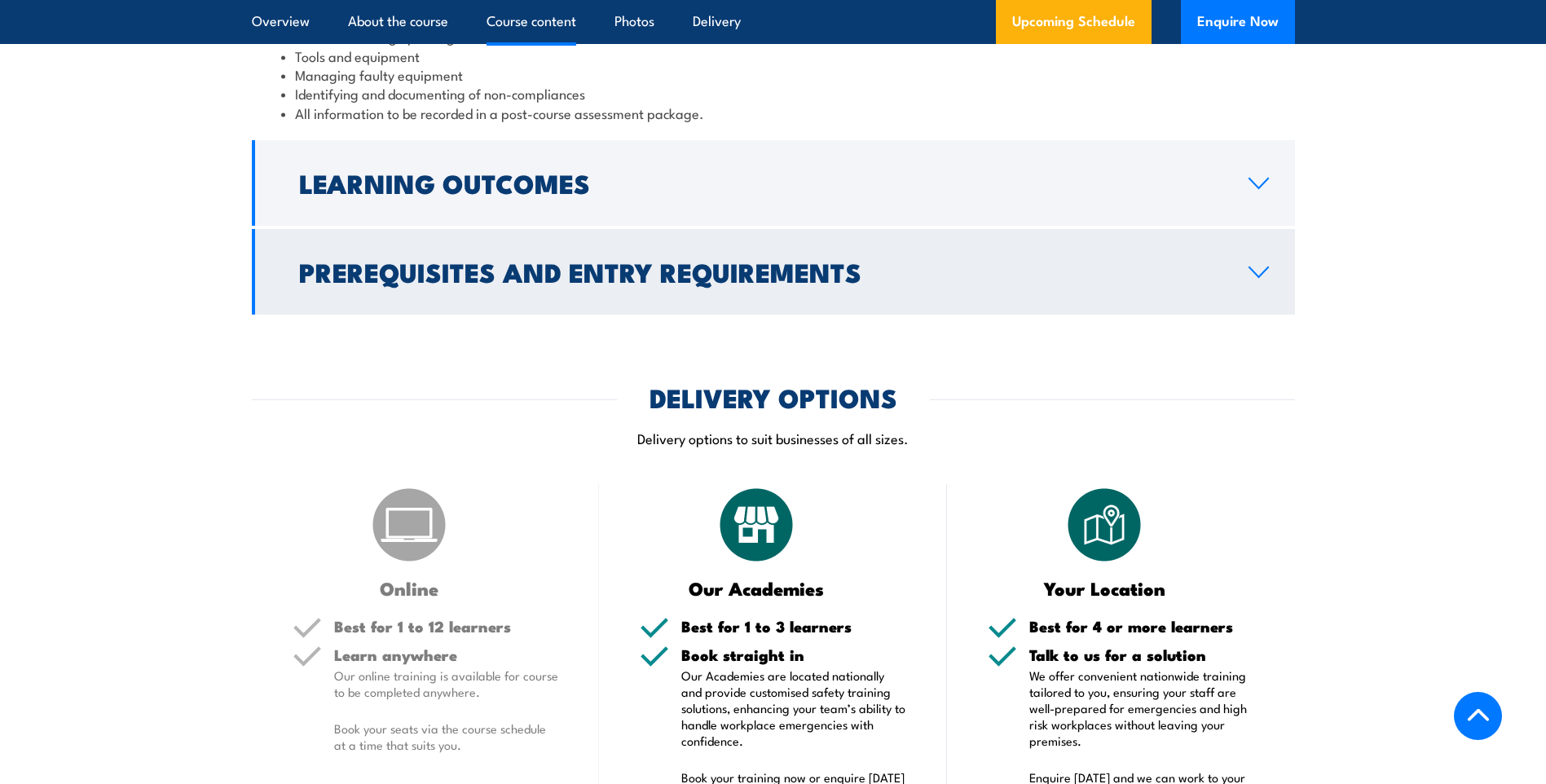
click at [1265, 277] on icon at bounding box center [1259, 272] width 19 height 10
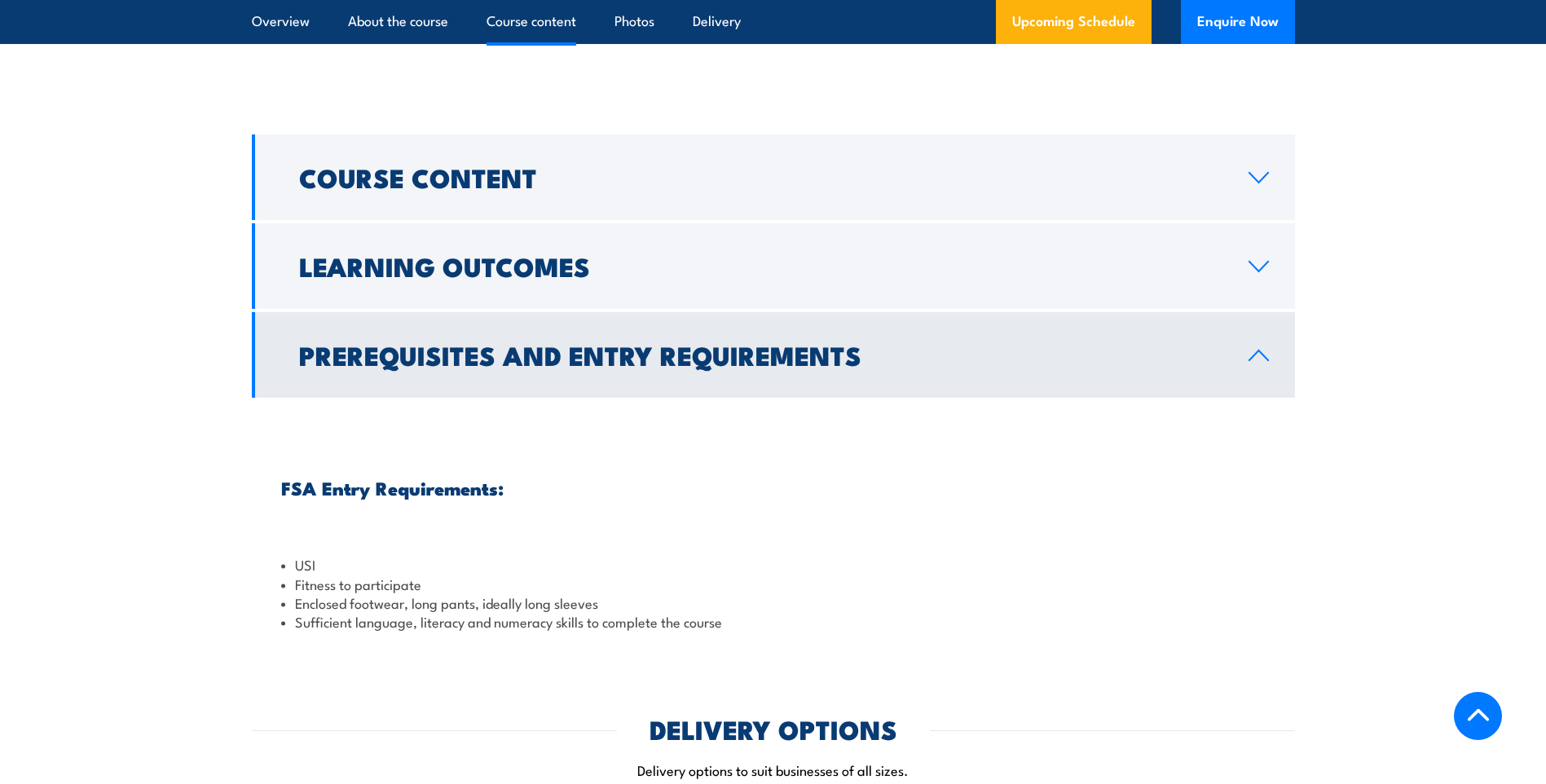
scroll to position [1518, 0]
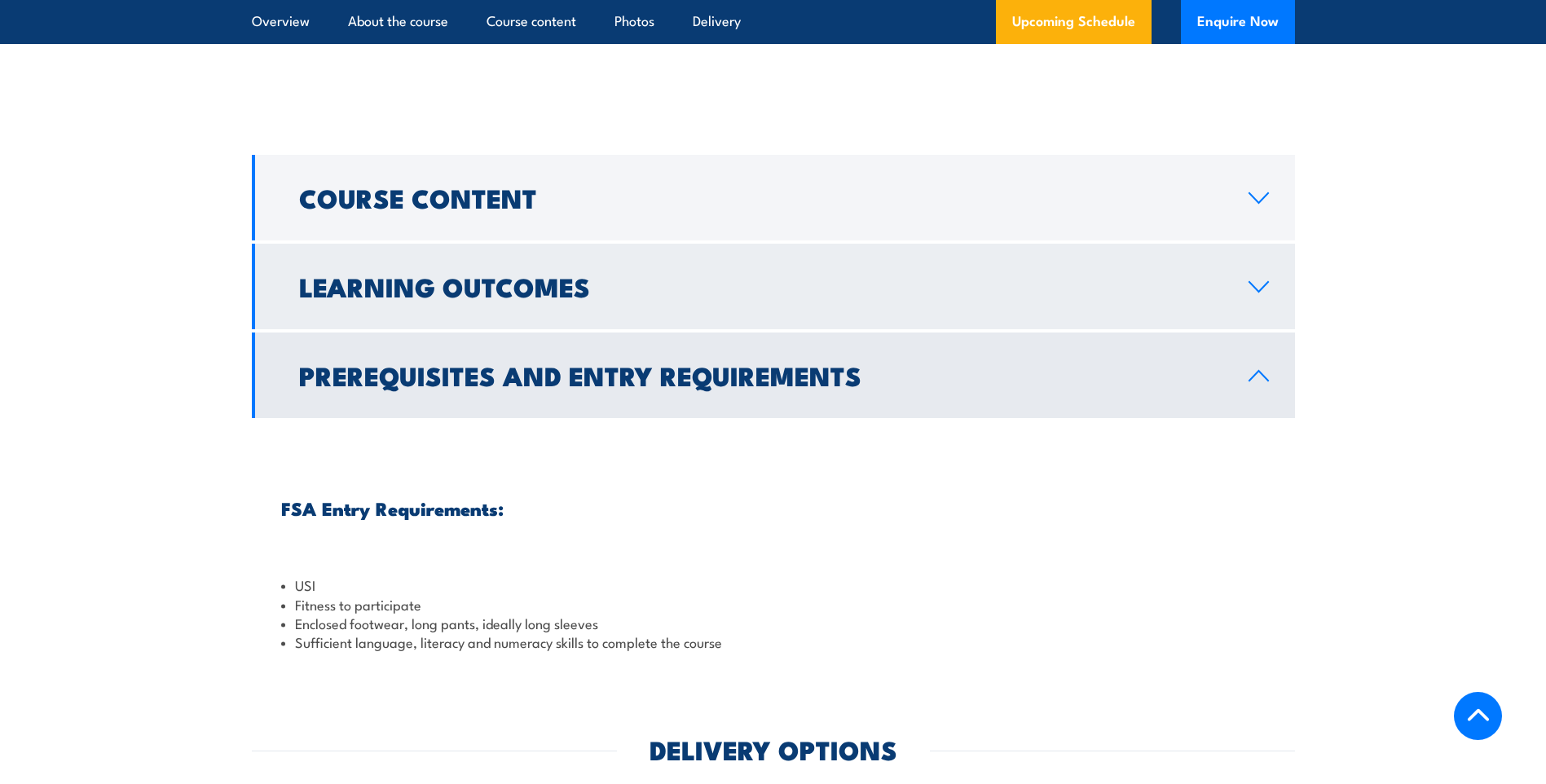
click at [1261, 294] on icon at bounding box center [1258, 287] width 22 height 13
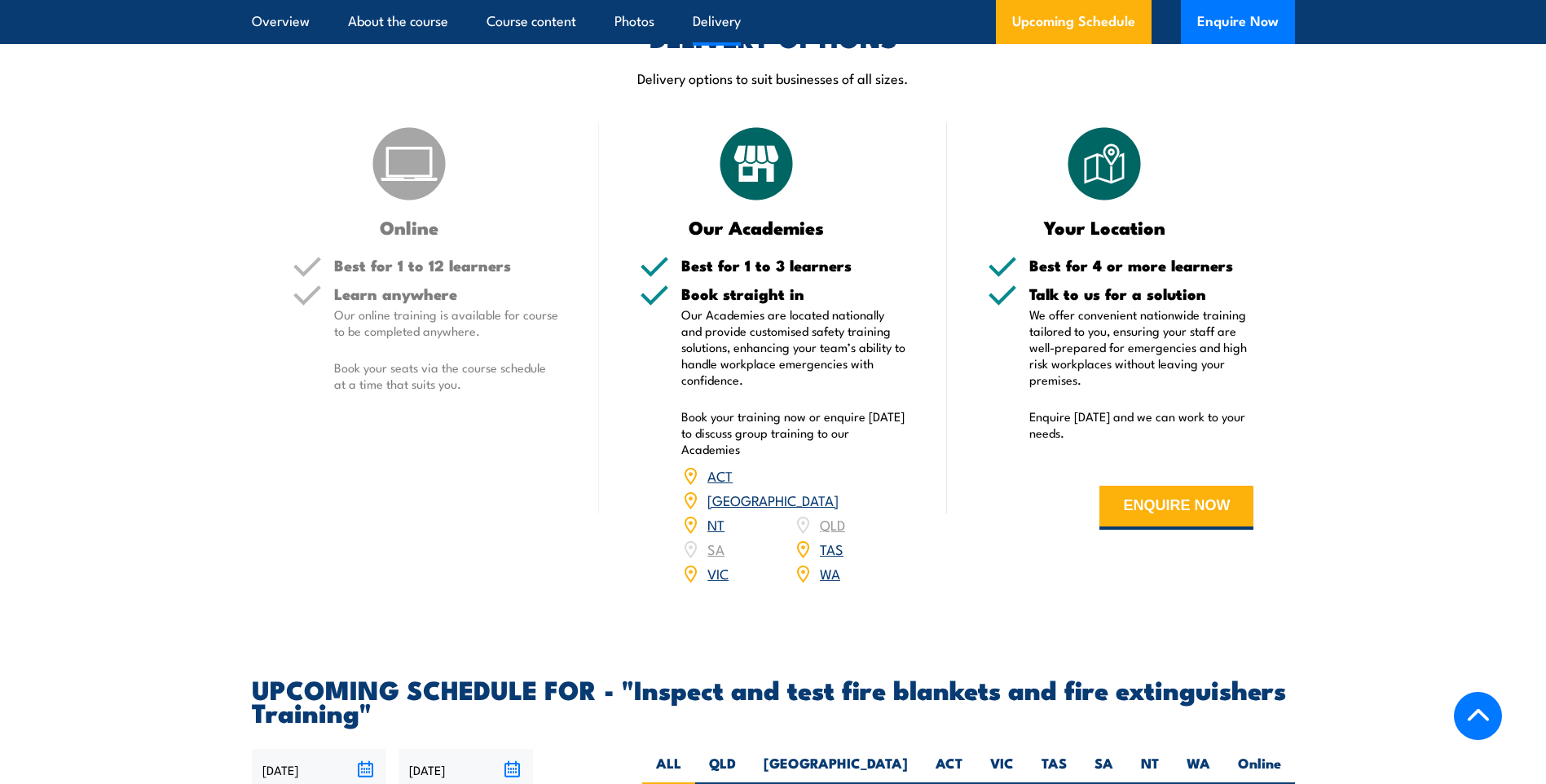
scroll to position [2089, 0]
click at [711, 533] on link "NT" at bounding box center [716, 523] width 17 height 20
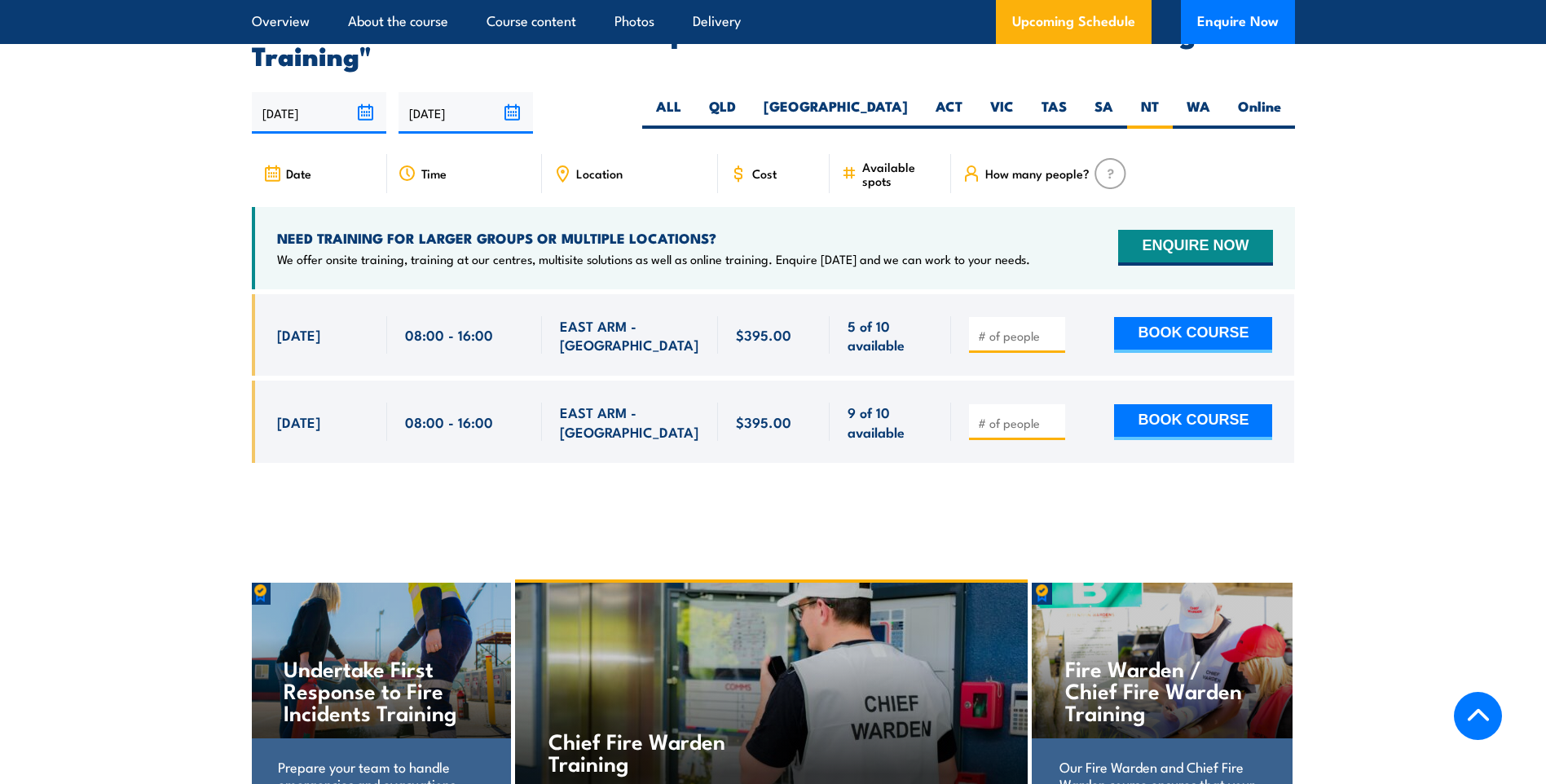
scroll to position [2945, 0]
